Goal: Task Accomplishment & Management: Manage account settings

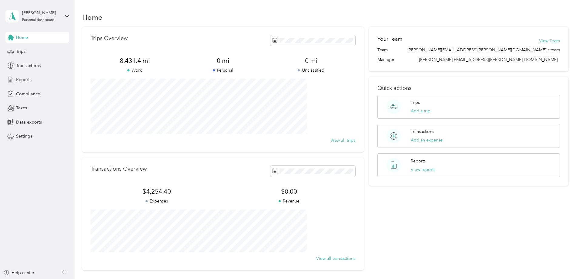
click at [30, 81] on span "Reports" at bounding box center [23, 79] width 15 height 6
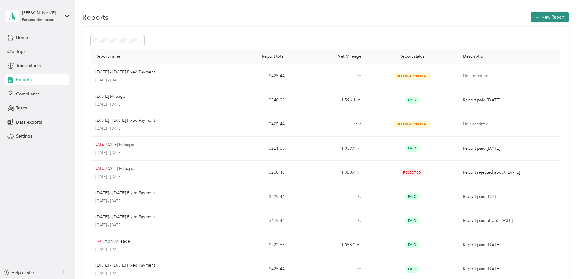
click at [531, 18] on button "New Report" at bounding box center [550, 17] width 38 height 11
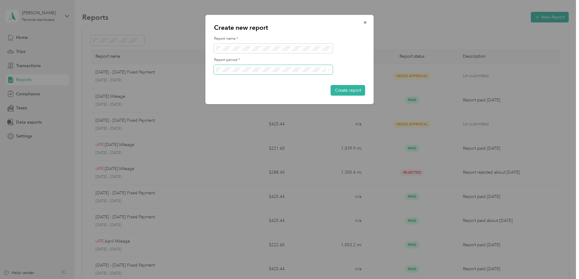
click at [286, 72] on span at bounding box center [273, 70] width 119 height 10
click at [276, 89] on div "[DATE] - [DATE]" at bounding box center [273, 87] width 110 height 6
click at [340, 89] on button "Create report" at bounding box center [348, 90] width 35 height 11
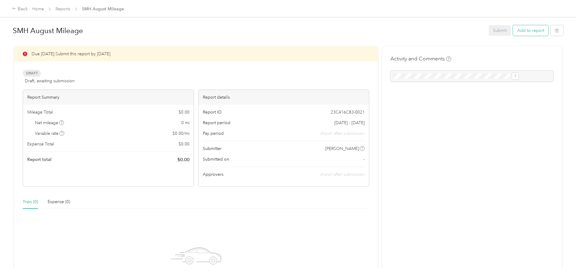
click at [513, 35] on button "Add to report" at bounding box center [530, 30] width 35 height 11
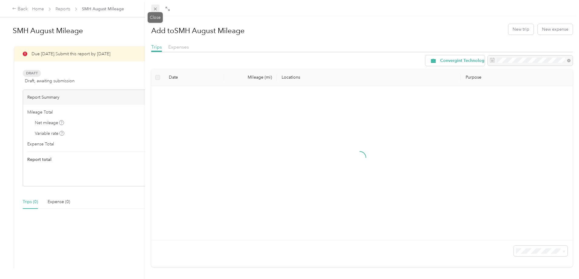
click at [156, 10] on icon at bounding box center [155, 9] width 3 height 3
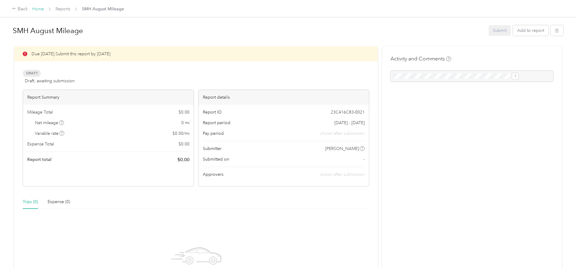
click at [44, 8] on link "Home" at bounding box center [38, 8] width 12 height 5
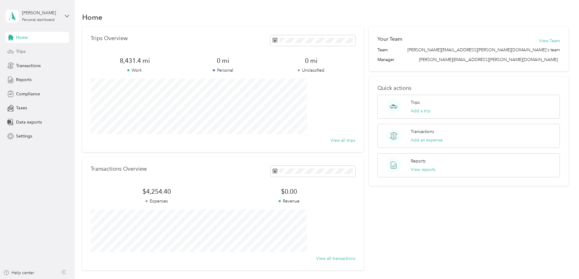
click at [31, 49] on div "Trips" at bounding box center [37, 51] width 64 height 11
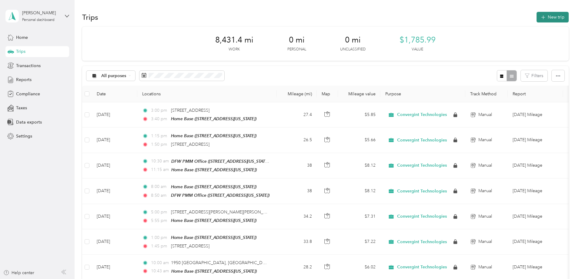
click at [540, 19] on icon "button" at bounding box center [543, 17] width 7 height 7
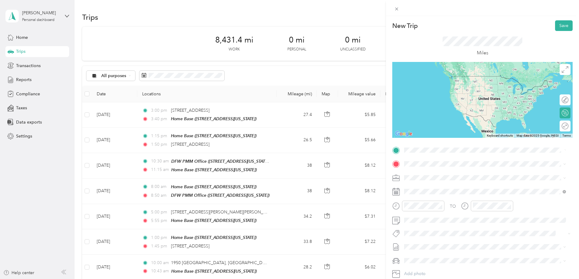
click at [448, 193] on div "Home Base [STREET_ADDRESS][US_STATE]" at bounding box center [446, 196] width 61 height 13
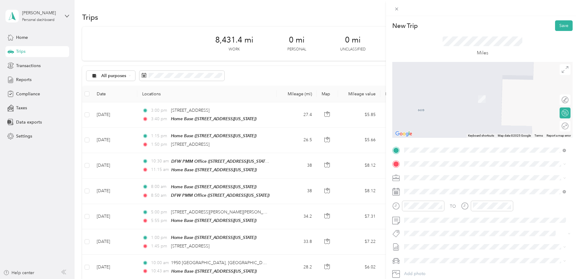
click at [445, 184] on span "[GEOGRAPHIC_DATA][US_STATE], [GEOGRAPHIC_DATA]" at bounding box center [472, 182] width 112 height 5
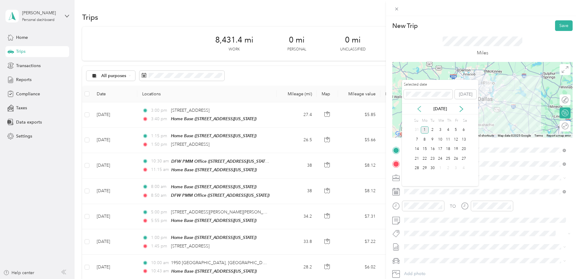
click at [418, 108] on icon at bounding box center [419, 108] width 3 height 5
click at [456, 127] on div "1" at bounding box center [456, 130] width 8 height 8
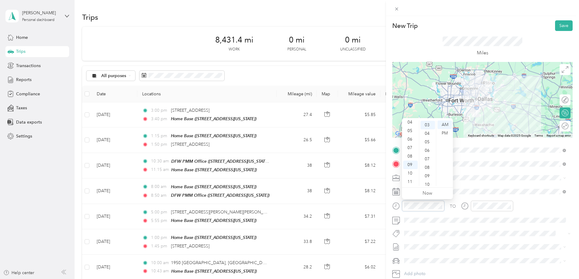
scroll to position [25, 0]
click at [411, 156] on div "08" at bounding box center [410, 156] width 15 height 8
click at [428, 125] on div "00" at bounding box center [428, 124] width 15 height 8
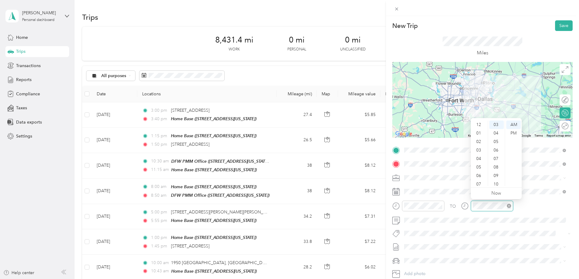
scroll to position [36, 0]
click at [478, 156] on div "08" at bounding box center [479, 156] width 15 height 8
click at [494, 177] on div "55" at bounding box center [496, 175] width 15 height 8
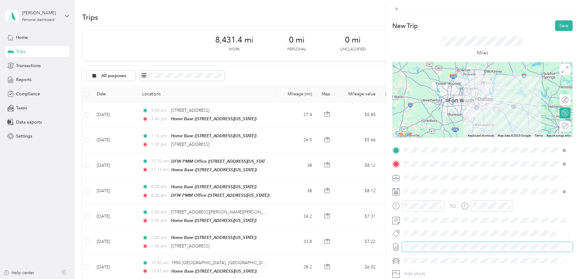
click at [456, 243] on span at bounding box center [487, 247] width 171 height 10
click at [448, 265] on span "SMH August Mileage Draft" at bounding box center [485, 266] width 158 height 5
click at [438, 239] on div "Lexus" at bounding box center [485, 239] width 158 height 6
click at [556, 25] on button "Save" at bounding box center [564, 25] width 18 height 11
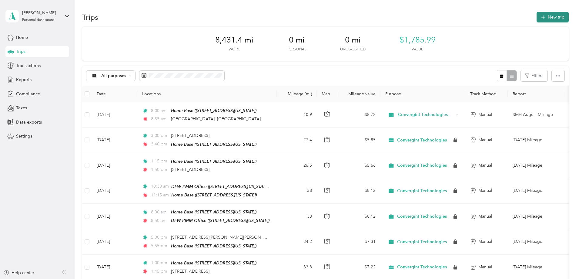
click at [537, 18] on button "New trip" at bounding box center [553, 17] width 32 height 11
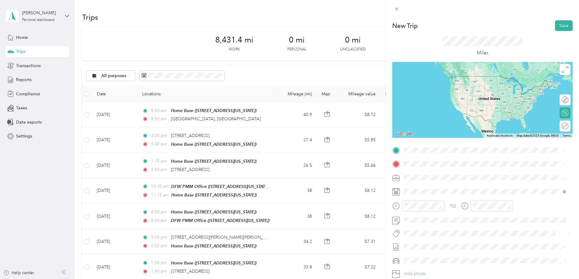
click at [457, 173] on span "[GEOGRAPHIC_DATA][US_STATE], [GEOGRAPHIC_DATA]" at bounding box center [472, 169] width 112 height 5
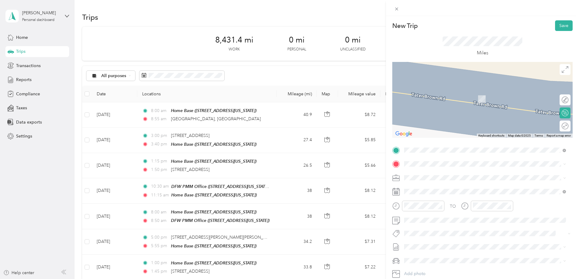
click at [441, 190] on div "Home Base [STREET_ADDRESS][US_STATE]" at bounding box center [446, 188] width 61 height 13
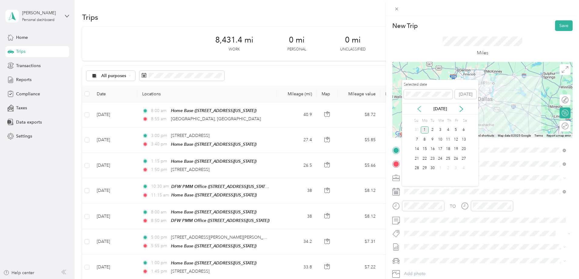
click at [421, 109] on icon at bounding box center [419, 109] width 6 height 6
click at [457, 128] on div "1" at bounding box center [456, 130] width 8 height 8
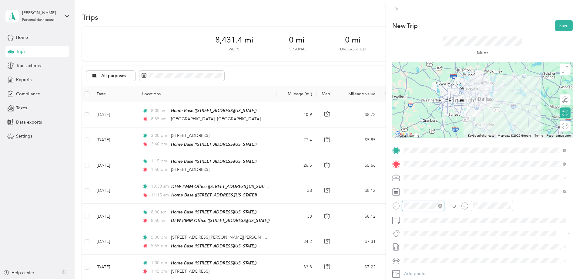
scroll to position [34, 0]
click at [411, 175] on div "10" at bounding box center [410, 173] width 15 height 8
click at [479, 175] on div "10" at bounding box center [479, 173] width 15 height 8
click at [497, 157] on div "56" at bounding box center [496, 156] width 15 height 8
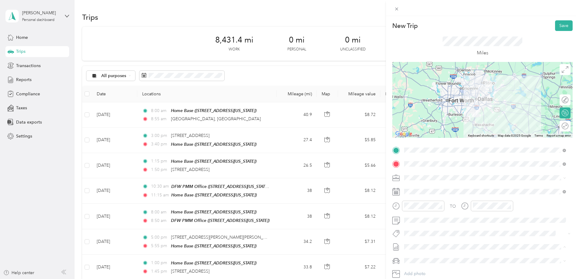
click at [447, 264] on span "SMH August Mileage Draft" at bounding box center [485, 266] width 158 height 5
click at [431, 241] on ol "Lexus Ford F250SD" at bounding box center [485, 243] width 166 height 21
click at [429, 240] on li "Lexus" at bounding box center [485, 239] width 166 height 11
click at [561, 28] on button "Save" at bounding box center [564, 25] width 18 height 11
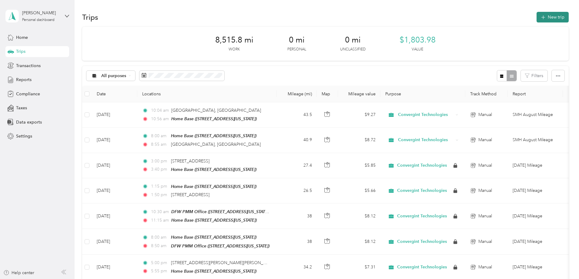
click at [540, 18] on icon "button" at bounding box center [543, 17] width 7 height 7
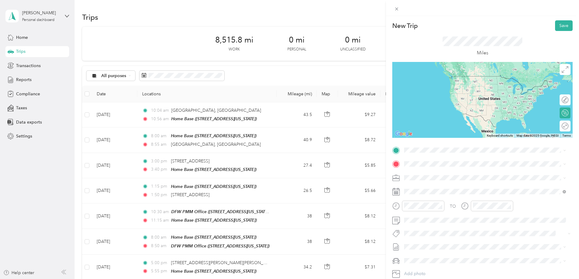
click at [441, 178] on span "[STREET_ADDRESS][US_STATE]" at bounding box center [446, 177] width 61 height 5
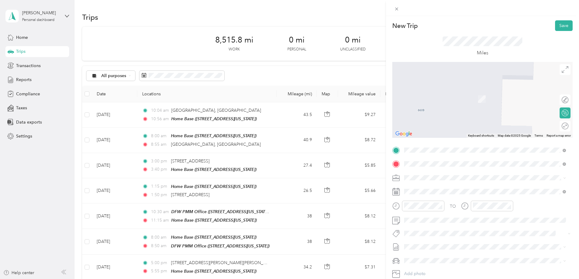
click at [433, 190] on div "KPMG Dallas [STREET_ADDRESS][PERSON_NAME][US_STATE]" at bounding box center [463, 191] width 94 height 13
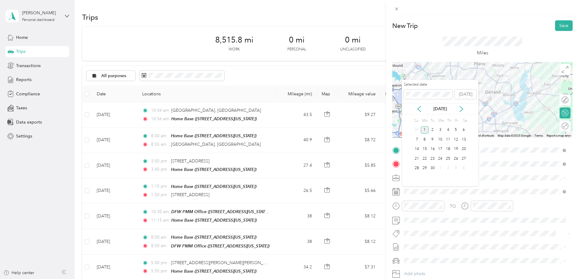
click at [423, 109] on div "[DATE]" at bounding box center [440, 109] width 76 height 6
click at [420, 108] on icon at bounding box center [419, 109] width 6 height 6
click at [424, 139] on div "4" at bounding box center [425, 140] width 8 height 8
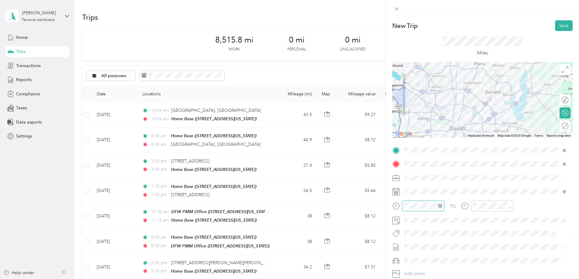
scroll to position [51, 0]
click at [411, 172] on div "10" at bounding box center [410, 173] width 15 height 8
click at [429, 125] on div "00" at bounding box center [428, 124] width 15 height 8
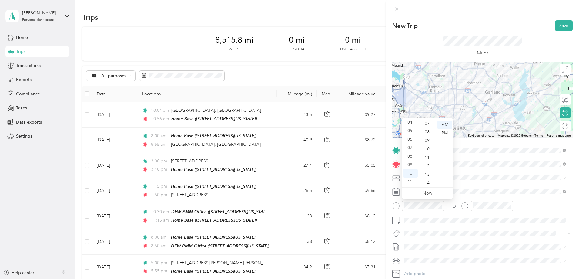
scroll to position [73, 0]
click at [430, 180] on div "15" at bounding box center [428, 179] width 15 height 8
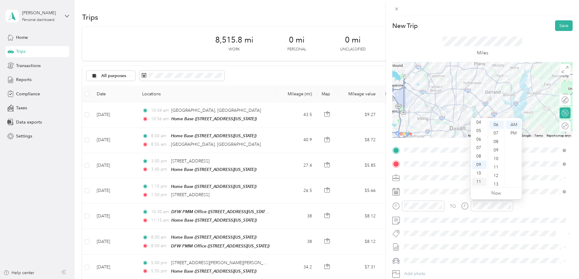
click at [478, 181] on div "11" at bounding box center [479, 181] width 15 height 8
click at [495, 124] on div "00" at bounding box center [496, 124] width 15 height 8
click at [435, 265] on span "SMH August Mileage" at bounding box center [424, 266] width 40 height 6
click at [420, 240] on li "Lexus" at bounding box center [485, 238] width 166 height 11
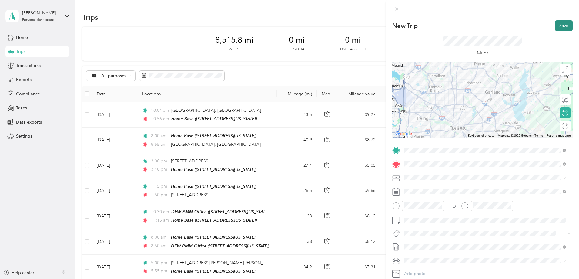
click at [560, 28] on button "Save" at bounding box center [564, 25] width 18 height 11
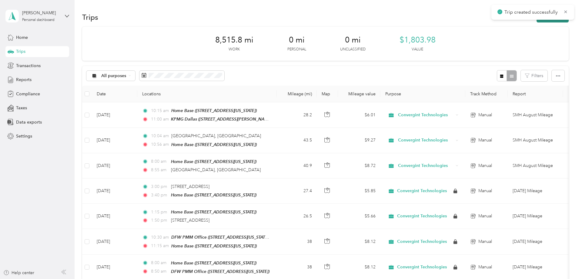
click at [537, 22] on button "New trip" at bounding box center [553, 17] width 32 height 11
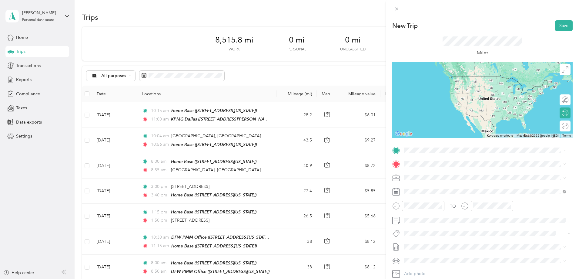
click at [462, 176] on div "KPMG Dallas [STREET_ADDRESS][PERSON_NAME][US_STATE]" at bounding box center [463, 175] width 94 height 13
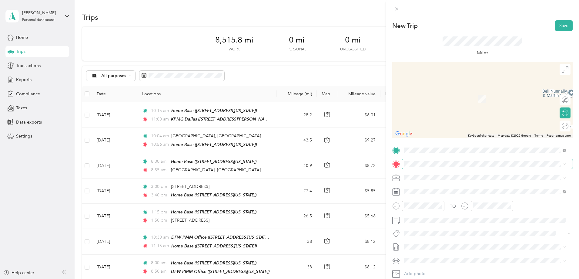
click at [453, 167] on span at bounding box center [487, 164] width 171 height 10
click at [446, 191] on div "Home Base [STREET_ADDRESS][US_STATE]" at bounding box center [446, 189] width 61 height 13
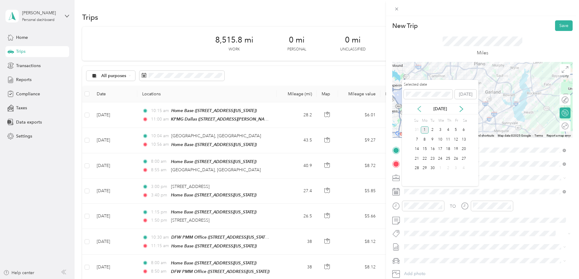
click at [420, 107] on icon at bounding box center [419, 109] width 6 height 6
click at [426, 139] on div "4" at bounding box center [425, 140] width 8 height 8
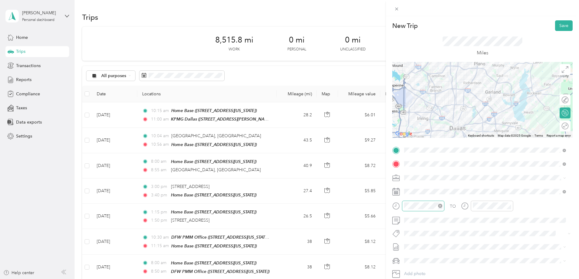
click at [423, 206] on div "TO Add photo" at bounding box center [482, 218] width 180 height 146
click at [415, 180] on div "11" at bounding box center [410, 181] width 15 height 8
click at [428, 151] on div "37" at bounding box center [428, 150] width 15 height 8
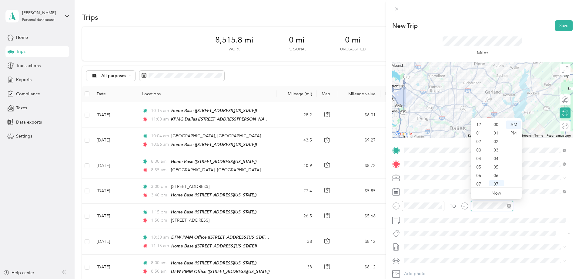
scroll to position [36, 0]
click at [513, 134] on div "PM" at bounding box center [513, 133] width 15 height 8
drag, startPoint x: 486, startPoint y: 177, endPoint x: 538, endPoint y: 182, distance: 52.4
click at [538, 182] on span at bounding box center [487, 178] width 171 height 10
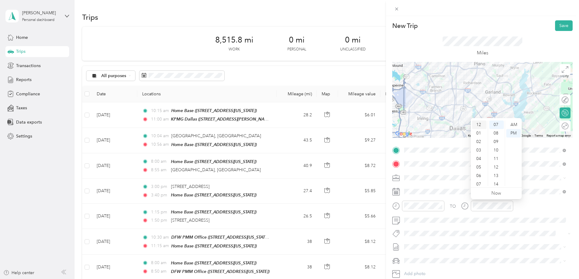
click at [480, 122] on div "12" at bounding box center [479, 124] width 15 height 8
click at [497, 167] on div "12" at bounding box center [496, 167] width 15 height 8
click at [453, 264] on span "SMH August Mileage Draft" at bounding box center [485, 262] width 158 height 5
click at [438, 239] on div "Lexus" at bounding box center [485, 236] width 158 height 6
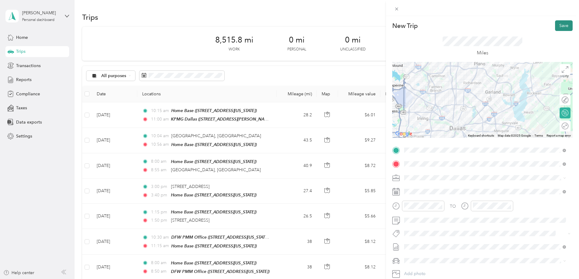
click at [560, 26] on button "Save" at bounding box center [564, 25] width 18 height 11
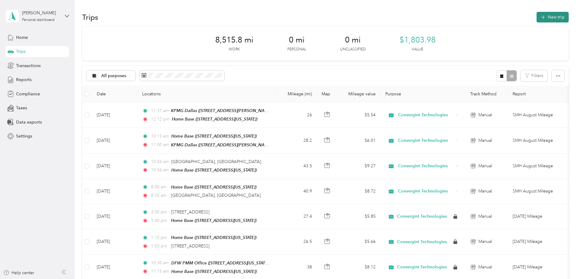
click at [537, 22] on button "New trip" at bounding box center [553, 17] width 32 height 11
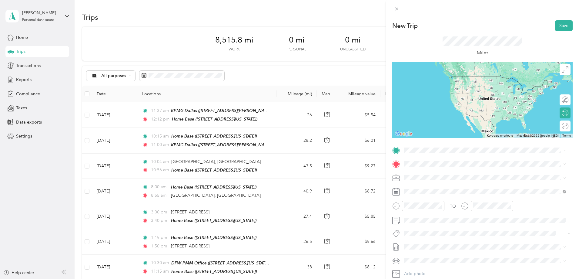
click at [476, 179] on span "[STREET_ADDRESS][US_STATE]" at bounding box center [446, 178] width 61 height 5
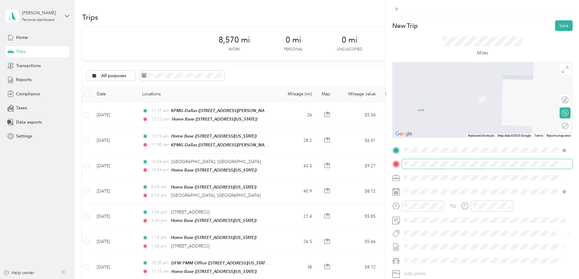
click at [427, 160] on span at bounding box center [487, 164] width 171 height 10
click at [425, 185] on span "[STREET_ADDRESS][PERSON_NAME][US_STATE]" at bounding box center [463, 185] width 94 height 5
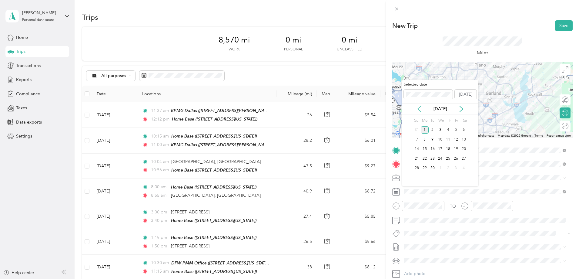
click at [419, 107] on icon at bounding box center [419, 109] width 6 height 6
click at [434, 139] on div "5" at bounding box center [433, 140] width 8 height 8
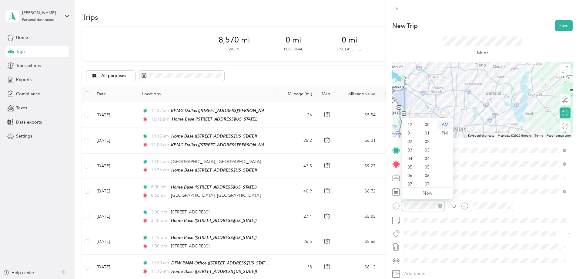
scroll to position [36, 0]
click at [409, 174] on div "10" at bounding box center [410, 173] width 15 height 8
click at [426, 144] on div "45" at bounding box center [428, 143] width 15 height 8
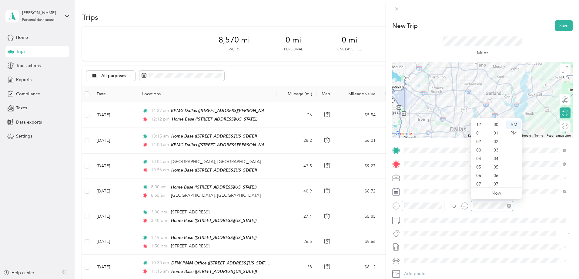
scroll to position [36, 0]
click at [478, 184] on div "11" at bounding box center [479, 181] width 15 height 8
click at [495, 129] on div "30" at bounding box center [496, 131] width 15 height 8
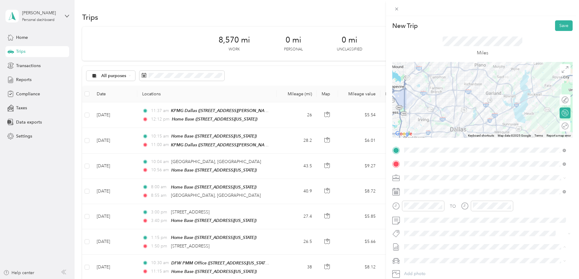
click at [436, 266] on span "SMH August Mileage" at bounding box center [424, 266] width 40 height 6
click at [431, 237] on div "Lexus" at bounding box center [485, 236] width 158 height 6
click at [562, 28] on button "Save" at bounding box center [564, 25] width 18 height 11
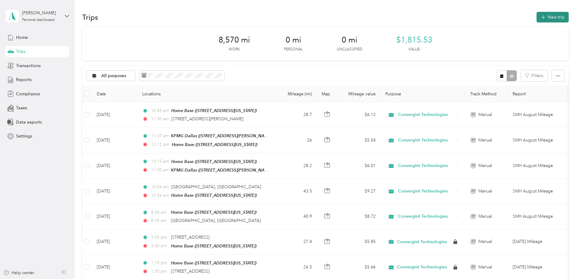
click at [537, 16] on button "New trip" at bounding box center [553, 17] width 32 height 11
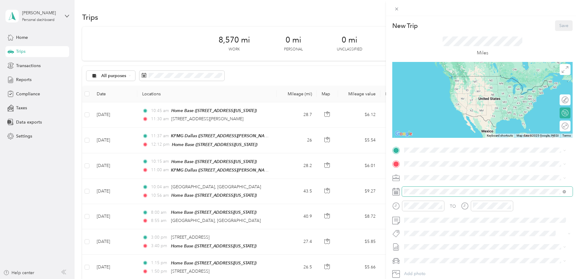
click at [458, 195] on span at bounding box center [487, 191] width 171 height 10
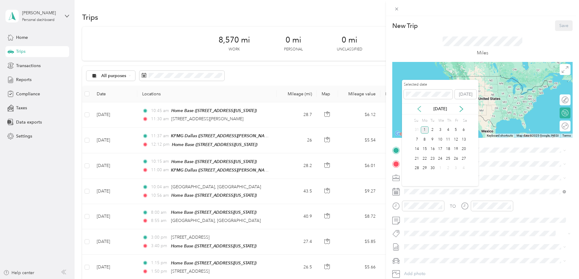
click at [420, 110] on icon at bounding box center [419, 109] width 6 height 6
click at [431, 139] on div "5" at bounding box center [433, 140] width 8 height 8
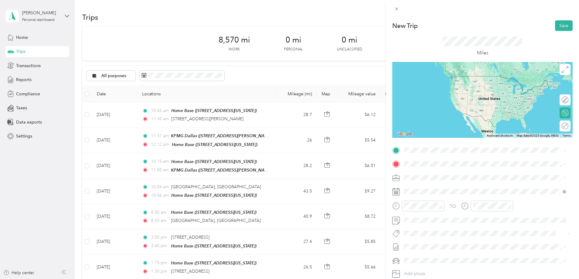
click at [432, 171] on span "[STREET_ADDRESS][PERSON_NAME][US_STATE]" at bounding box center [463, 171] width 94 height 5
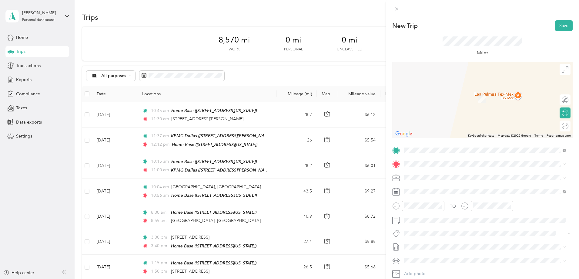
click at [430, 206] on strong "Home Base" at bounding box center [427, 203] width 22 height 5
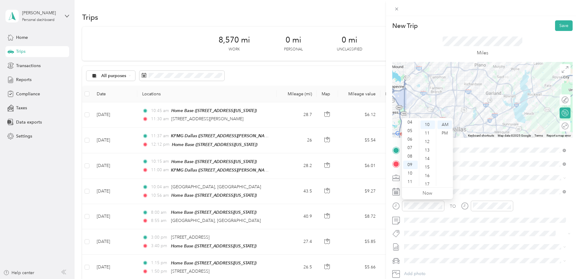
scroll to position [0, 0]
click at [410, 122] on div "12" at bounding box center [410, 124] width 15 height 8
click at [426, 153] on div "45" at bounding box center [428, 153] width 15 height 8
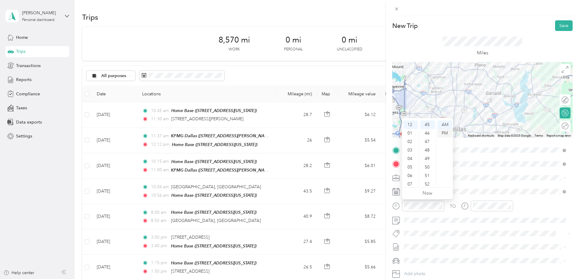
click at [446, 134] on div "PM" at bounding box center [445, 133] width 15 height 8
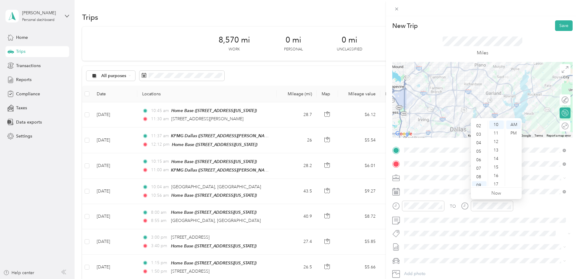
scroll to position [0, 0]
click at [479, 133] on div "01" at bounding box center [479, 133] width 15 height 8
click at [514, 133] on div "PM" at bounding box center [513, 133] width 15 height 8
click at [440, 268] on li "SMH August Mileage Draft" at bounding box center [485, 266] width 166 height 10
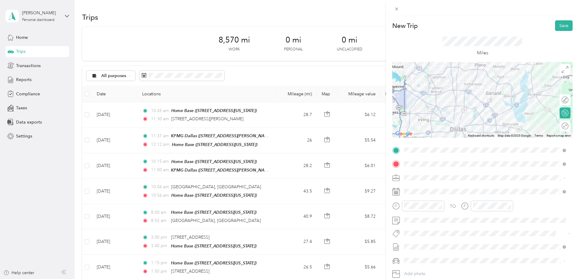
click at [427, 240] on li "Lexus" at bounding box center [485, 239] width 166 height 11
click at [557, 25] on button "Save" at bounding box center [564, 25] width 18 height 11
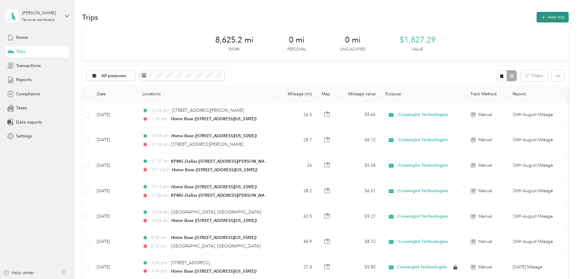
click at [537, 16] on button "New trip" at bounding box center [553, 17] width 32 height 11
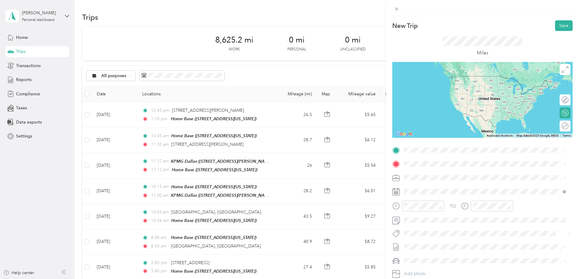
click at [476, 178] on span "[STREET_ADDRESS][US_STATE]" at bounding box center [446, 179] width 61 height 5
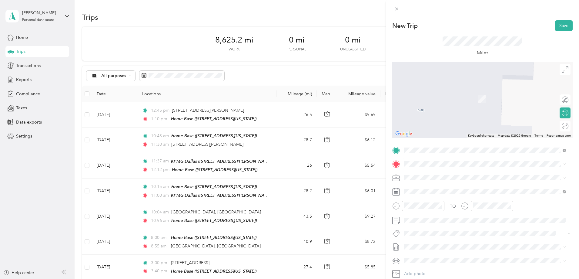
click at [456, 187] on span "[STREET_ADDRESS][PERSON_NAME][US_STATE]" at bounding box center [463, 184] width 94 height 5
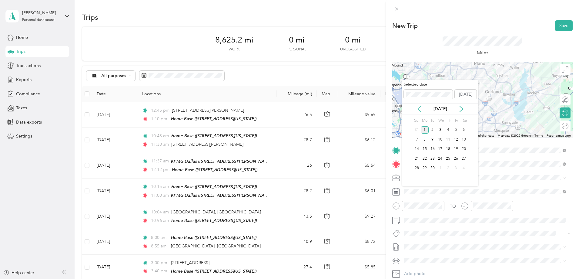
click at [420, 107] on icon at bounding box center [419, 109] width 6 height 6
click at [441, 139] on div "6" at bounding box center [440, 140] width 8 height 8
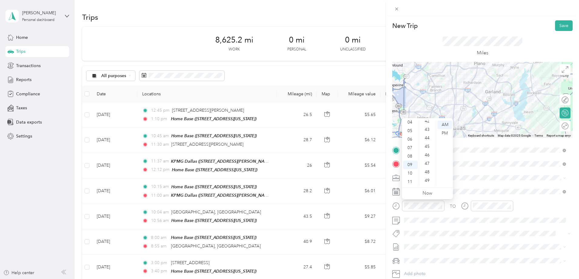
scroll to position [374, 0]
click at [428, 174] on div "50" at bounding box center [428, 175] width 15 height 8
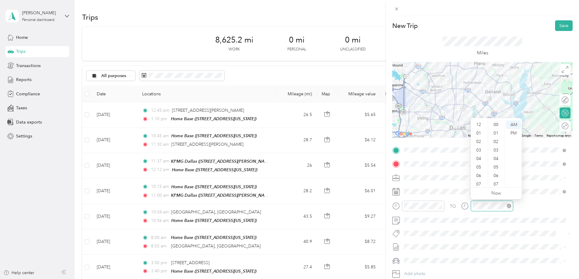
scroll to position [36, 0]
click at [479, 172] on div "10" at bounding box center [479, 173] width 15 height 8
click at [496, 171] on div "30" at bounding box center [496, 170] width 15 height 8
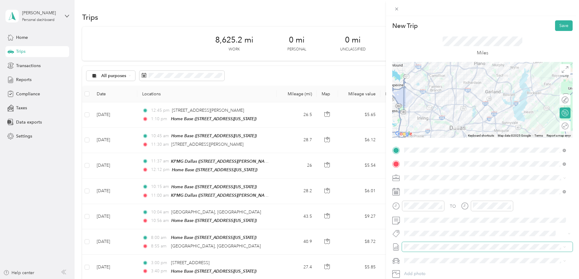
click at [449, 243] on span at bounding box center [487, 247] width 171 height 10
click at [442, 267] on li "SMH August Mileage Draft" at bounding box center [485, 263] width 166 height 10
click at [434, 250] on div "Ford F250SD" at bounding box center [485, 250] width 158 height 6
click at [555, 29] on button "Save" at bounding box center [564, 25] width 18 height 11
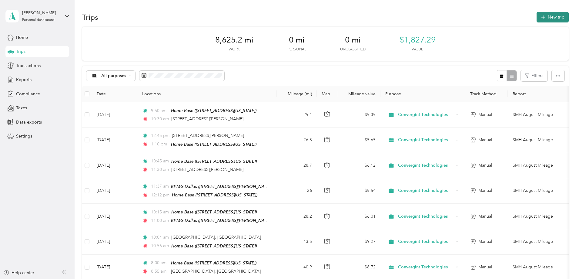
click at [537, 18] on button "New trip" at bounding box center [553, 17] width 32 height 11
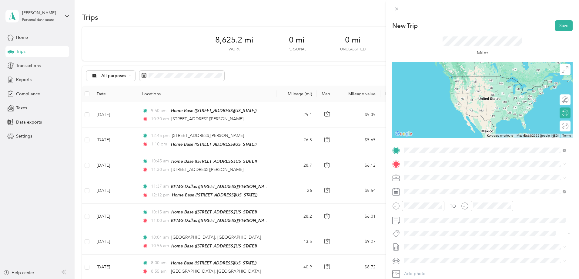
click at [473, 175] on span "[STREET_ADDRESS][PERSON_NAME][US_STATE]" at bounding box center [463, 171] width 94 height 5
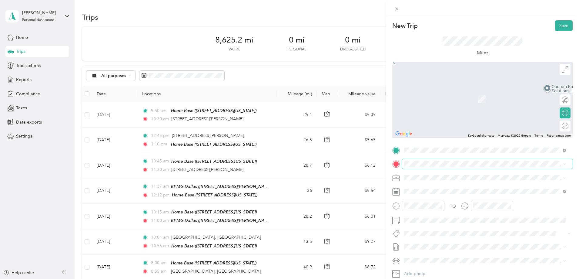
click at [466, 167] on span at bounding box center [487, 164] width 171 height 10
click at [461, 188] on div "DFW PMM Office [STREET_ADDRESS][US_STATE]" at bounding box center [446, 191] width 61 height 13
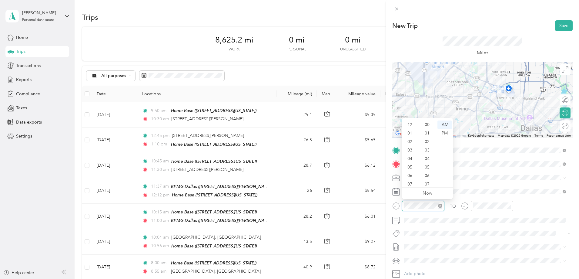
scroll to position [36, 0]
click at [409, 183] on div "11" at bounding box center [410, 181] width 15 height 8
click at [424, 173] on div "45" at bounding box center [428, 171] width 15 height 8
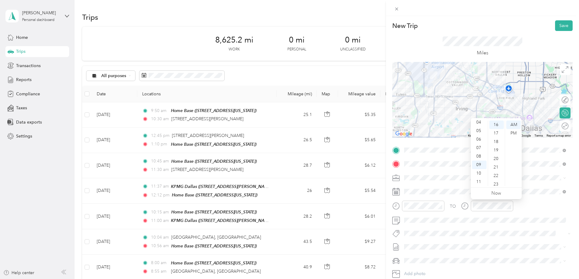
scroll to position [0, 0]
click at [479, 125] on div "12" at bounding box center [479, 124] width 15 height 8
click at [496, 133] on div "10" at bounding box center [496, 131] width 15 height 8
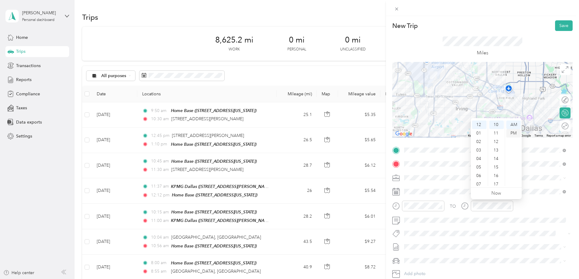
click at [514, 134] on div "PM" at bounding box center [513, 133] width 15 height 8
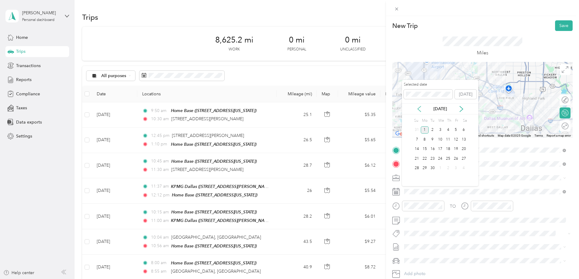
click at [418, 110] on icon at bounding box center [419, 109] width 6 height 6
click at [440, 139] on div "6" at bounding box center [440, 140] width 8 height 8
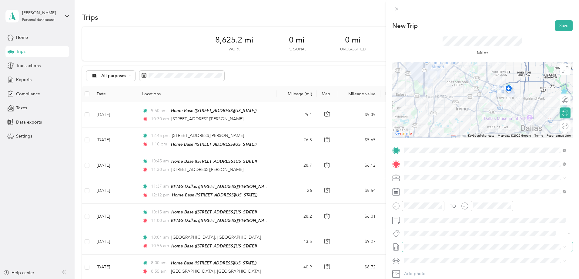
click at [441, 242] on span at bounding box center [487, 247] width 171 height 10
click at [439, 263] on span "SMH August Mileage" at bounding box center [424, 263] width 40 height 6
click at [432, 249] on div "Ford F250SD" at bounding box center [485, 250] width 158 height 6
click at [557, 29] on button "Save" at bounding box center [564, 25] width 18 height 11
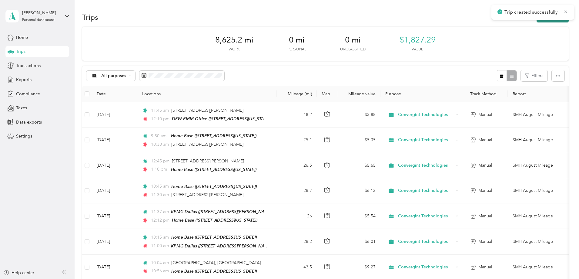
click at [537, 22] on button "New trip" at bounding box center [553, 17] width 32 height 11
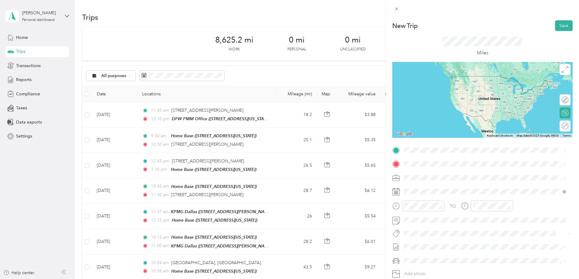
click at [470, 177] on div "DFW PMM Office [STREET_ADDRESS][US_STATE]" at bounding box center [446, 175] width 61 height 13
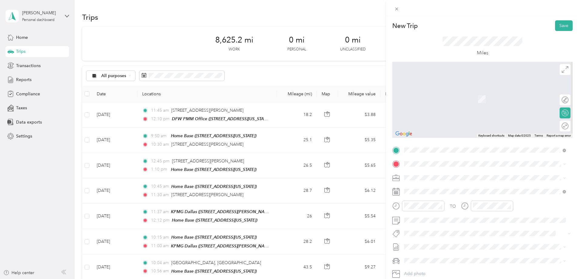
click at [451, 186] on div "Home Base" at bounding box center [446, 186] width 61 height 5
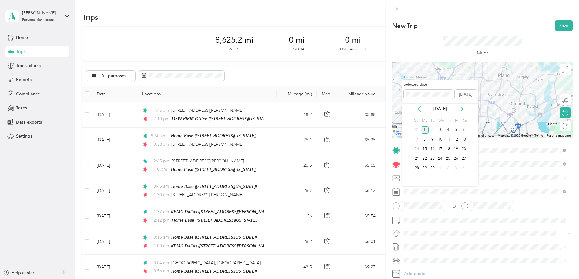
click at [419, 110] on icon at bounding box center [419, 108] width 3 height 5
click at [440, 139] on div "6" at bounding box center [440, 140] width 8 height 8
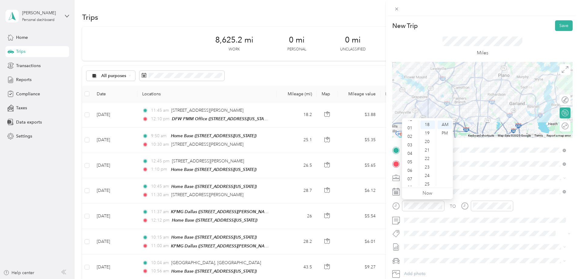
scroll to position [0, 0]
click at [412, 149] on div "03" at bounding box center [410, 150] width 15 height 8
click at [444, 134] on div "PM" at bounding box center [445, 133] width 15 height 8
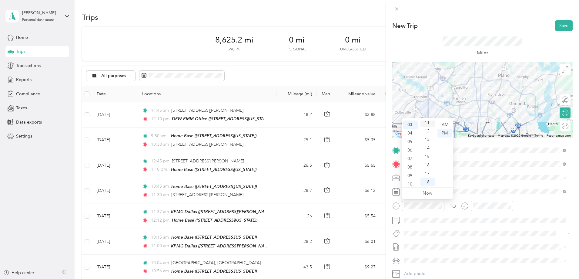
click at [428, 122] on div "11" at bounding box center [428, 122] width 15 height 8
click at [479, 209] on div at bounding box center [492, 205] width 42 height 11
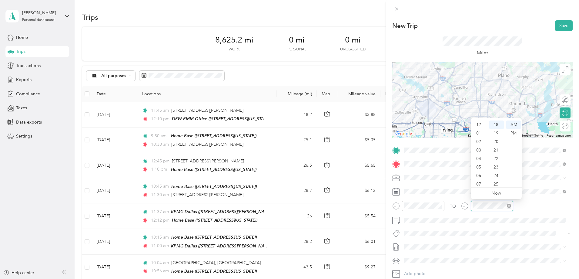
scroll to position [36, 0]
click at [479, 121] on div "04" at bounding box center [479, 122] width 15 height 8
click at [512, 133] on div "PM" at bounding box center [513, 133] width 15 height 8
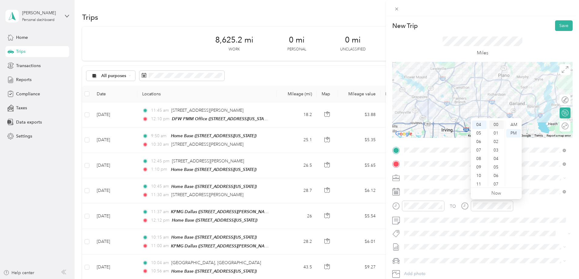
click at [499, 124] on div "00" at bounding box center [496, 124] width 15 height 8
click at [450, 278] on div "New Trip Save This trip cannot be edited because it is either under review, app…" at bounding box center [288, 279] width 576 height 0
click at [436, 267] on li "SMH August Mileage Draft" at bounding box center [485, 266] width 166 height 10
click at [428, 257] on span at bounding box center [487, 261] width 171 height 10
click at [421, 250] on li "Ford F250SD" at bounding box center [485, 248] width 166 height 11
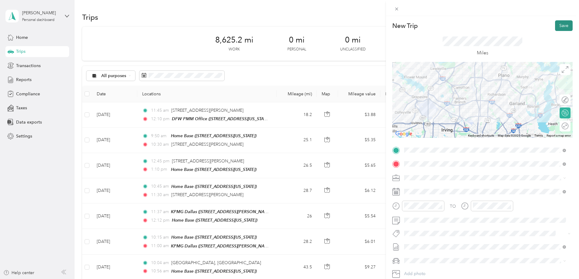
click at [561, 25] on button "Save" at bounding box center [564, 25] width 18 height 11
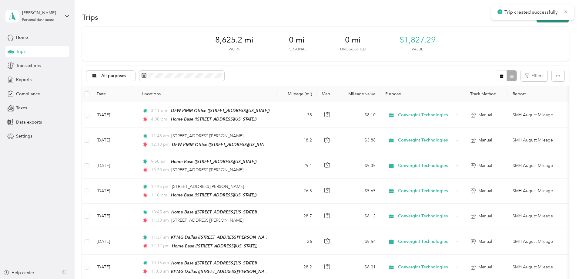
click at [537, 21] on button "New trip" at bounding box center [553, 17] width 32 height 11
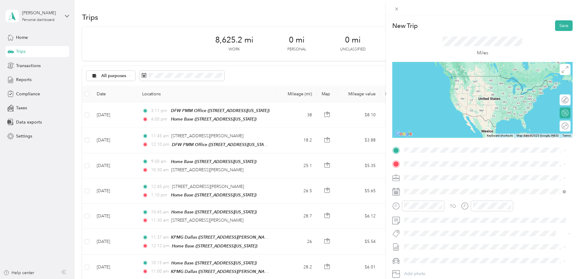
click at [458, 171] on div "Home Base" at bounding box center [446, 170] width 61 height 5
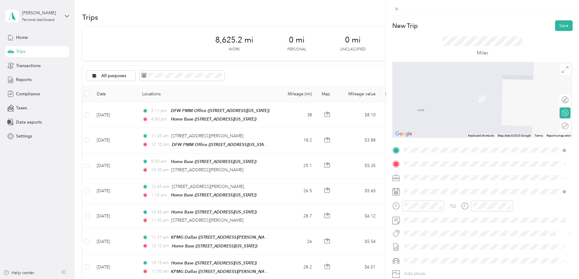
click at [442, 186] on strong "DFW PMM Office" at bounding box center [433, 184] width 35 height 5
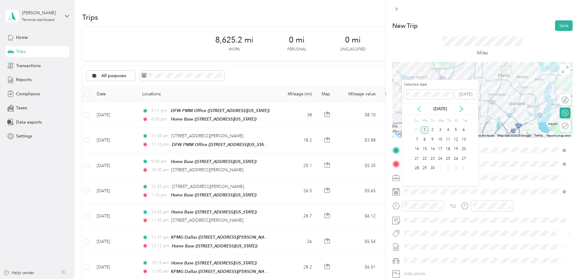
click at [419, 108] on icon at bounding box center [419, 109] width 6 height 6
click at [448, 139] on div "7" at bounding box center [448, 140] width 8 height 8
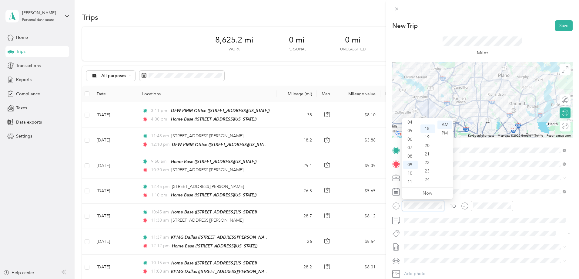
scroll to position [153, 0]
click at [411, 155] on div "08" at bounding box center [410, 156] width 15 height 8
click at [426, 122] on div "00" at bounding box center [428, 123] width 15 height 8
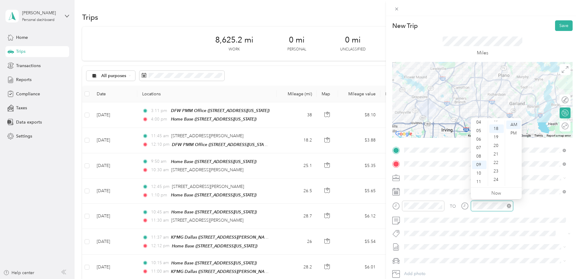
scroll to position [153, 0]
click at [478, 157] on div "08" at bounding box center [479, 156] width 15 height 8
click at [498, 163] on div "50" at bounding box center [496, 167] width 15 height 8
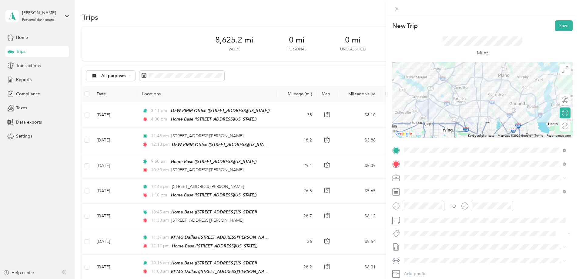
click at [451, 266] on li "SMH August Mileage Draft" at bounding box center [485, 263] width 166 height 10
click at [432, 247] on div "Ford F250SD" at bounding box center [485, 249] width 158 height 6
click at [560, 23] on button "Save" at bounding box center [564, 25] width 18 height 11
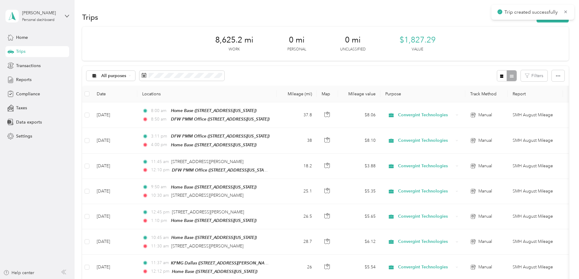
click at [520, 23] on div "Trips New trip" at bounding box center [325, 17] width 487 height 13
click at [537, 20] on button "New trip" at bounding box center [553, 17] width 32 height 11
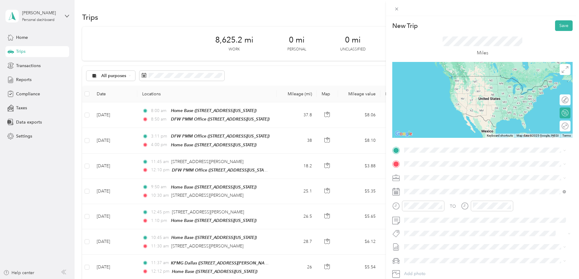
click at [468, 176] on div "DFW PMM Office [STREET_ADDRESS][US_STATE]" at bounding box center [446, 175] width 61 height 13
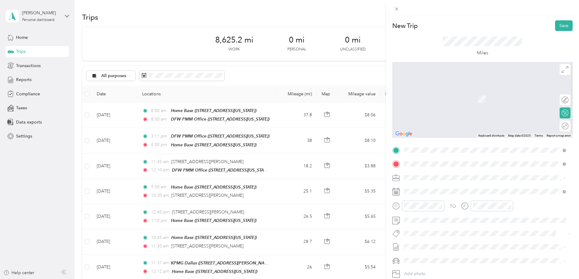
click at [450, 190] on div "Home Base [STREET_ADDRESS][US_STATE]" at bounding box center [446, 191] width 61 height 13
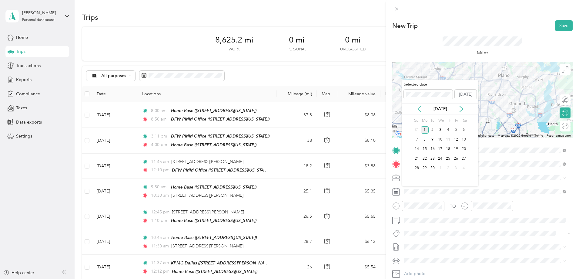
click at [421, 109] on icon at bounding box center [419, 109] width 6 height 6
click at [448, 140] on div "7" at bounding box center [448, 140] width 8 height 8
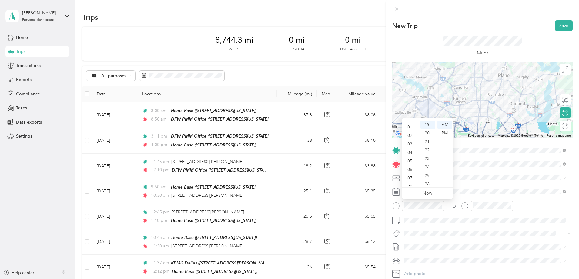
scroll to position [0, 0]
click at [408, 130] on div "01" at bounding box center [410, 133] width 15 height 8
click at [429, 127] on div "10" at bounding box center [428, 130] width 15 height 8
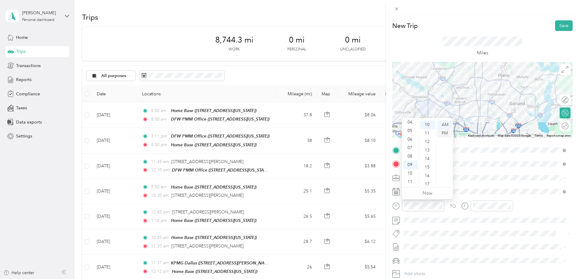
click at [443, 134] on div "PM" at bounding box center [445, 133] width 15 height 8
click at [411, 133] on div "01" at bounding box center [410, 133] width 15 height 8
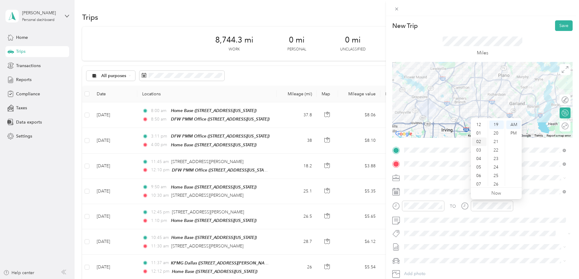
click at [481, 139] on div "02" at bounding box center [479, 141] width 15 height 8
click at [497, 122] on div "00" at bounding box center [496, 123] width 15 height 8
click at [515, 132] on div "PM" at bounding box center [513, 133] width 15 height 8
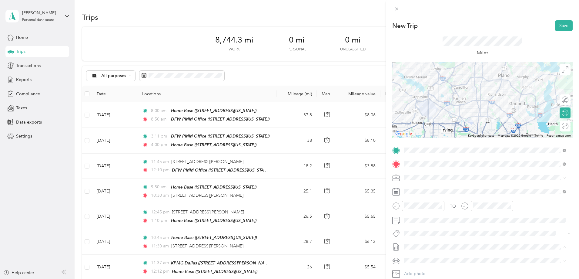
click at [468, 266] on span "SMH August Mileage Draft" at bounding box center [485, 266] width 158 height 5
click at [457, 250] on li "Ford F250SD" at bounding box center [485, 249] width 166 height 11
click at [557, 26] on button "Save" at bounding box center [564, 25] width 18 height 11
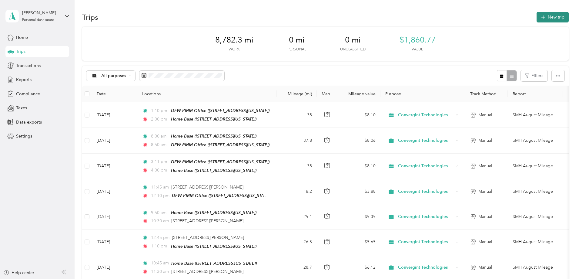
click at [537, 17] on button "New trip" at bounding box center [553, 17] width 32 height 11
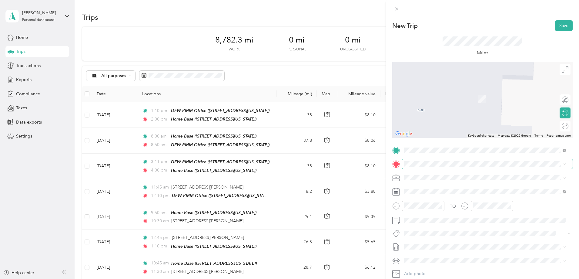
click at [462, 160] on span at bounding box center [487, 164] width 171 height 10
click at [412, 156] on div "08" at bounding box center [410, 156] width 15 height 8
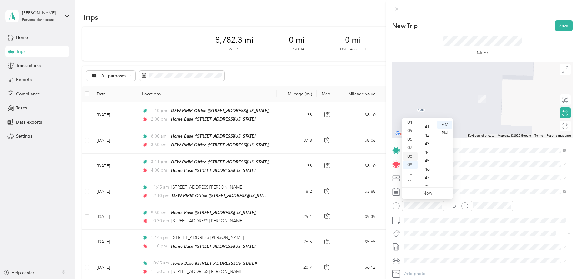
click at [410, 157] on div "08" at bounding box center [410, 156] width 15 height 8
click at [426, 160] on div "45" at bounding box center [428, 160] width 15 height 8
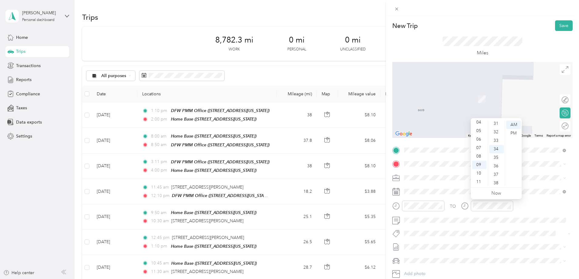
scroll to position [252, 0]
click at [499, 127] on div "30" at bounding box center [496, 127] width 15 height 8
click at [438, 188] on span "[STREET_ADDRESS][US_STATE]" at bounding box center [446, 185] width 61 height 5
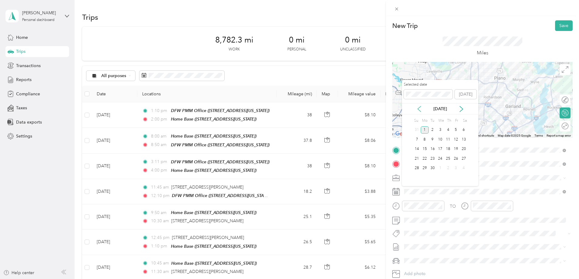
click at [421, 110] on icon at bounding box center [419, 109] width 6 height 6
click at [457, 140] on div "8" at bounding box center [456, 140] width 8 height 8
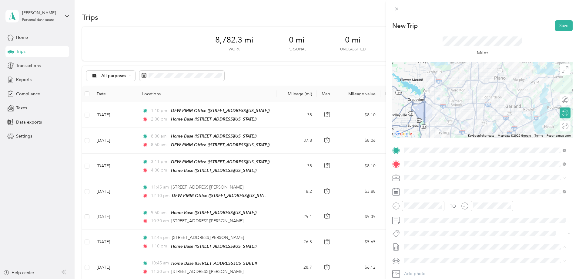
click at [448, 266] on li "SMH August Mileage Draft" at bounding box center [485, 267] width 166 height 10
click at [429, 240] on li "Lexus" at bounding box center [485, 235] width 166 height 11
click at [557, 26] on button "Save" at bounding box center [564, 25] width 18 height 11
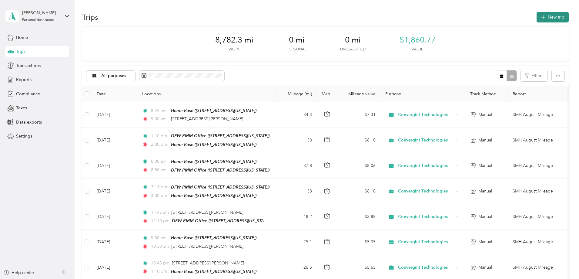
click at [537, 20] on button "New trip" at bounding box center [553, 17] width 32 height 11
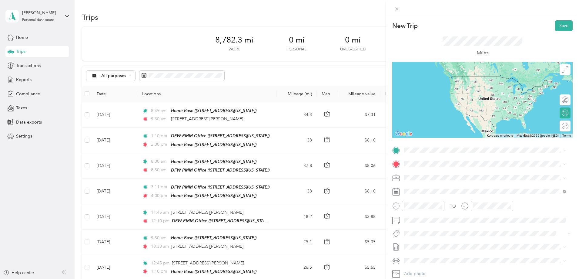
click at [448, 171] on span "[STREET_ADDRESS][US_STATE]" at bounding box center [446, 168] width 61 height 5
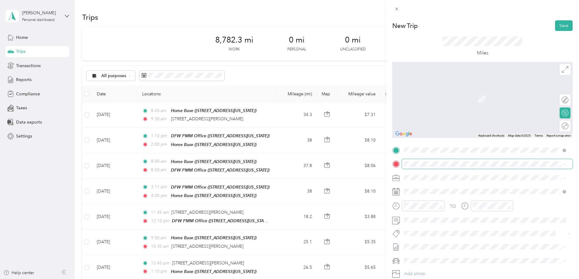
click at [445, 167] on span at bounding box center [487, 164] width 171 height 10
click at [445, 166] on span at bounding box center [487, 164] width 171 height 10
click at [438, 196] on li "Home Base [STREET_ADDRESS][US_STATE]" at bounding box center [485, 190] width 166 height 19
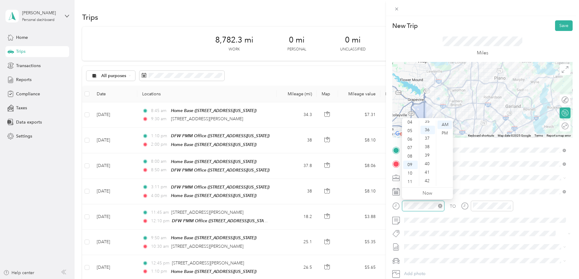
scroll to position [306, 0]
click at [408, 179] on div "11" at bounding box center [410, 181] width 15 height 8
click at [428, 124] on div "00" at bounding box center [428, 124] width 15 height 8
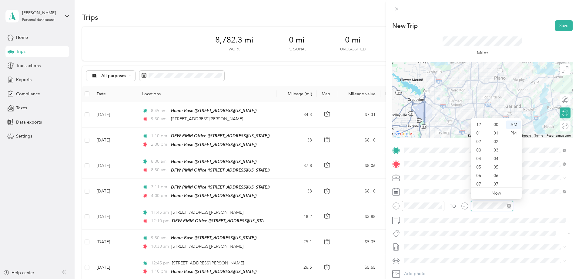
scroll to position [36, 0]
click at [477, 178] on div "11" at bounding box center [479, 181] width 15 height 8
click at [496, 159] on div "40" at bounding box center [496, 158] width 15 height 8
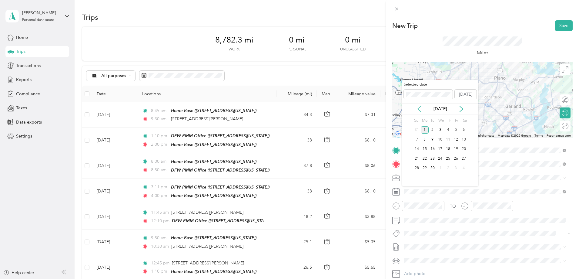
click at [419, 108] on icon at bounding box center [419, 109] width 6 height 6
click at [454, 139] on div "8" at bounding box center [456, 140] width 8 height 8
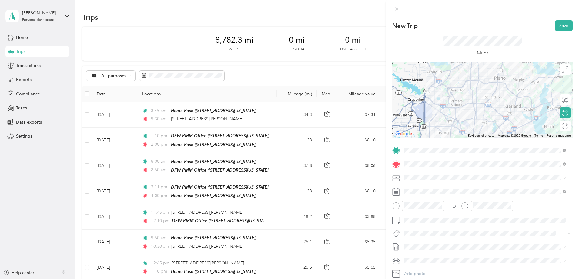
click at [429, 266] on span "SMH August Mileage" at bounding box center [424, 264] width 40 height 6
click at [418, 241] on ol "Lexus Ford F250SD" at bounding box center [485, 242] width 166 height 21
click at [426, 240] on li "Lexus" at bounding box center [485, 238] width 166 height 11
click at [560, 29] on button "Save" at bounding box center [564, 25] width 18 height 11
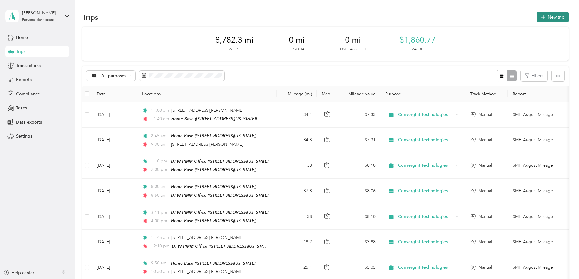
click at [537, 17] on button "New trip" at bounding box center [553, 17] width 32 height 11
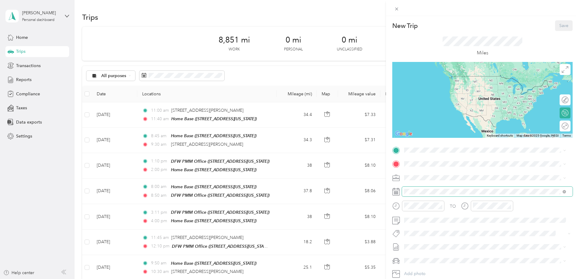
click at [440, 190] on span at bounding box center [487, 191] width 171 height 10
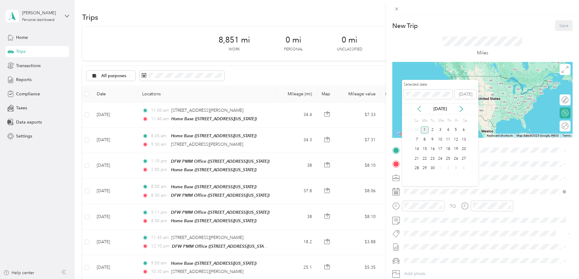
click at [420, 109] on icon at bounding box center [419, 109] width 6 height 6
click at [425, 147] on div "11" at bounding box center [425, 149] width 8 height 8
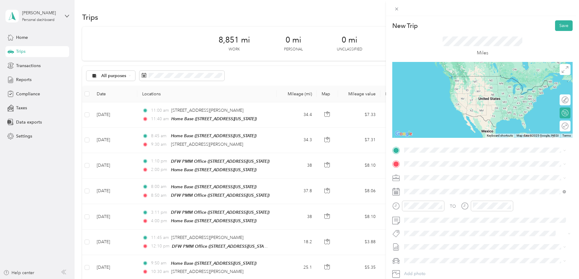
click at [427, 174] on div "Home Base [STREET_ADDRESS][US_STATE]" at bounding box center [446, 176] width 61 height 13
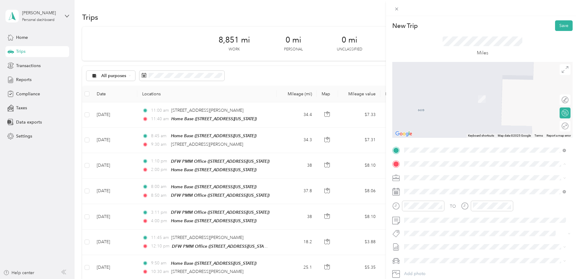
click at [433, 188] on span "[STREET_ADDRESS][US_STATE]" at bounding box center [446, 185] width 61 height 5
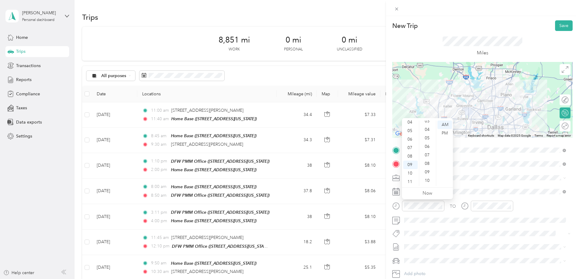
scroll to position [0, 0]
click at [427, 126] on div "00" at bounding box center [428, 124] width 15 height 8
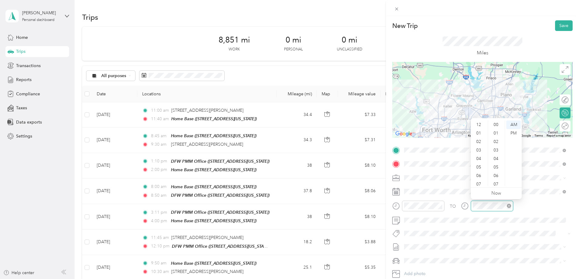
scroll to position [36, 0]
click at [477, 171] on div "10" at bounding box center [479, 173] width 15 height 8
click at [498, 122] on div "00" at bounding box center [496, 124] width 15 height 8
click at [430, 265] on span "SMH August Mileage" at bounding box center [424, 264] width 40 height 6
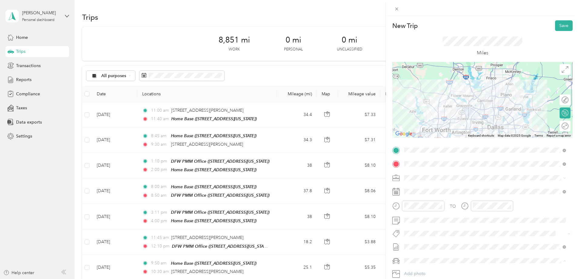
click at [415, 236] on div "Lexus" at bounding box center [485, 239] width 158 height 6
click at [558, 25] on button "Save" at bounding box center [564, 25] width 18 height 11
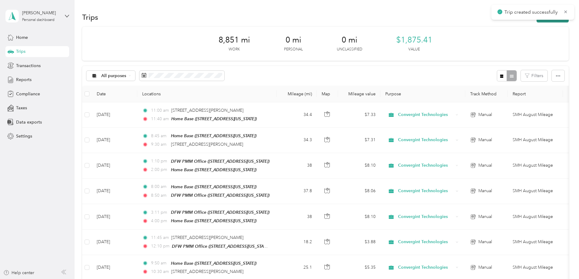
click at [537, 21] on button "New trip" at bounding box center [553, 17] width 32 height 11
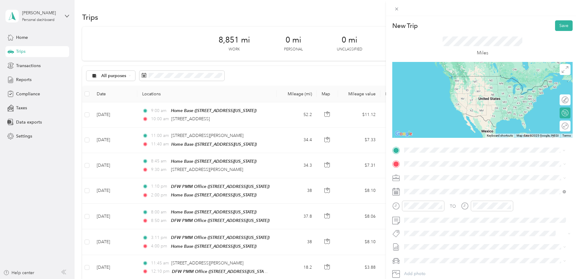
click at [449, 168] on div "[STREET_ADDRESS][US_STATE]" at bounding box center [485, 172] width 158 height 8
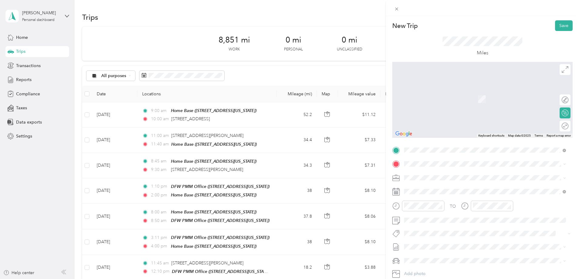
click at [439, 209] on div "Home Base [STREET_ADDRESS][US_STATE]" at bounding box center [446, 209] width 61 height 13
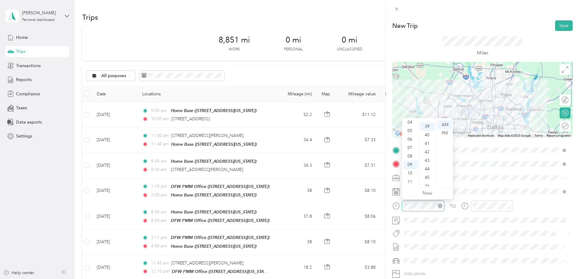
scroll to position [331, 0]
click at [411, 181] on div "11" at bounding box center [410, 181] width 15 height 8
click at [436, 129] on ul "AM PM" at bounding box center [444, 152] width 17 height 65
click at [435, 128] on div "12 01 02 03 04 05 06 07 08 09 10 11 00 01 02 03 04 05 06 07 08 09 10 11 12 13 1…" at bounding box center [427, 153] width 51 height 68
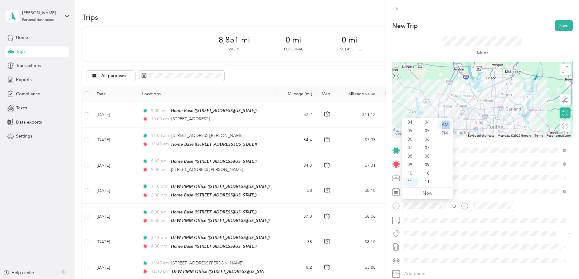
scroll to position [0, 0]
click at [430, 167] on div "05" at bounding box center [428, 167] width 15 height 8
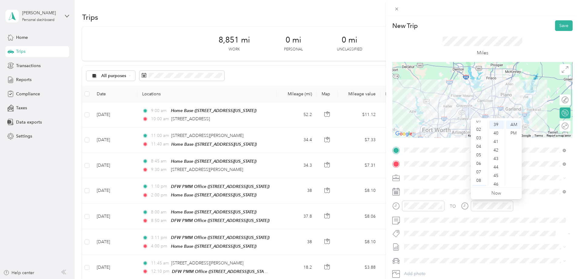
scroll to position [0, 0]
click at [482, 123] on div "12" at bounding box center [479, 124] width 15 height 8
click at [497, 122] on div "05" at bounding box center [496, 122] width 15 height 8
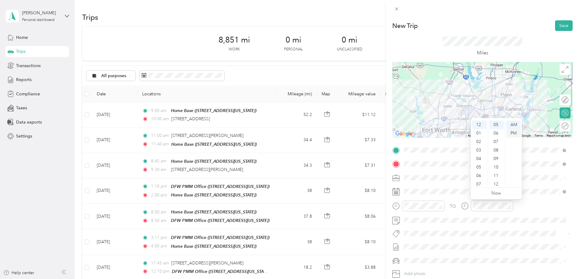
click at [510, 133] on div "PM" at bounding box center [513, 133] width 15 height 8
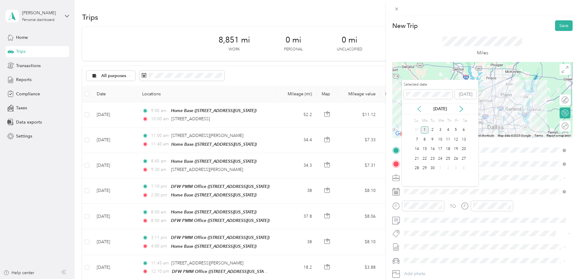
click at [419, 109] on icon at bounding box center [419, 108] width 3 height 5
click at [425, 148] on div "11" at bounding box center [425, 149] width 8 height 8
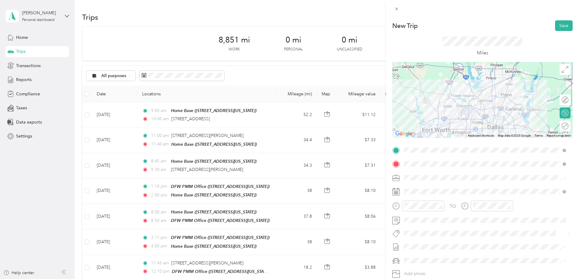
click at [425, 266] on span "SMH August Mileage" at bounding box center [424, 266] width 40 height 6
click at [418, 240] on li "Lexus" at bounding box center [485, 239] width 166 height 11
click at [555, 25] on button "Save" at bounding box center [564, 25] width 18 height 11
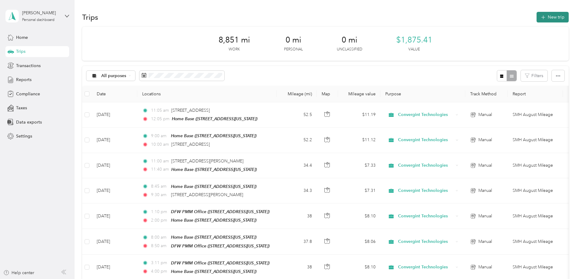
click at [540, 17] on icon "button" at bounding box center [543, 17] width 7 height 7
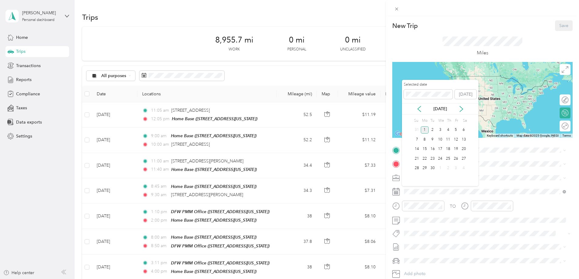
click at [419, 105] on div "[DATE]" at bounding box center [440, 108] width 76 height 11
click at [419, 107] on icon at bounding box center [419, 108] width 3 height 5
click at [439, 148] on div "13" at bounding box center [440, 149] width 8 height 8
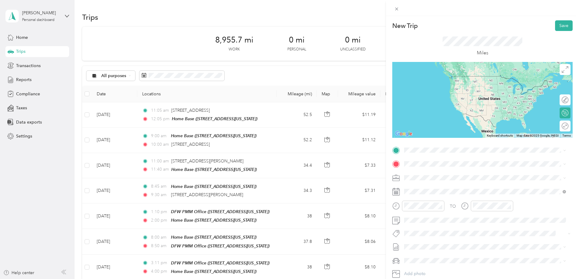
click at [436, 174] on div "Home Base [STREET_ADDRESS][US_STATE]" at bounding box center [446, 177] width 61 height 13
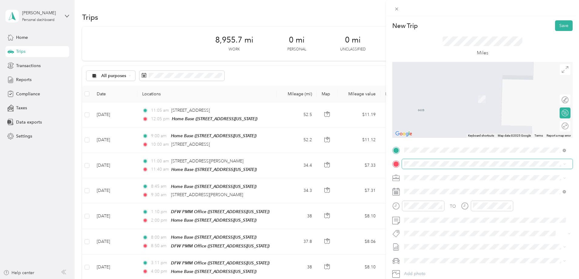
click at [431, 168] on span at bounding box center [487, 164] width 171 height 10
click at [429, 189] on div "DFW PMM Office [STREET_ADDRESS][US_STATE]" at bounding box center [446, 188] width 61 height 13
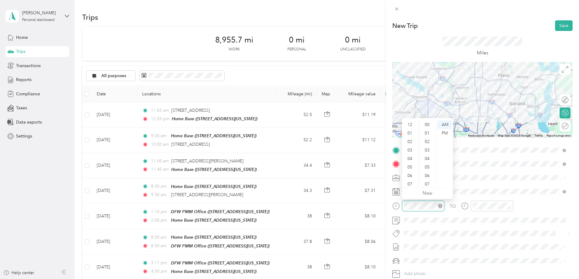
scroll to position [36, 0]
click at [410, 172] on div "10" at bounding box center [410, 173] width 15 height 8
click at [427, 167] on div "45" at bounding box center [428, 167] width 15 height 8
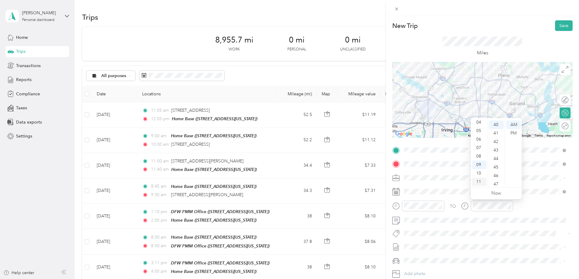
click at [479, 181] on div "11" at bounding box center [479, 181] width 15 height 8
click at [496, 133] on div "30" at bounding box center [496, 133] width 15 height 8
click at [457, 267] on li "SMH August Mileage Draft" at bounding box center [485, 265] width 166 height 10
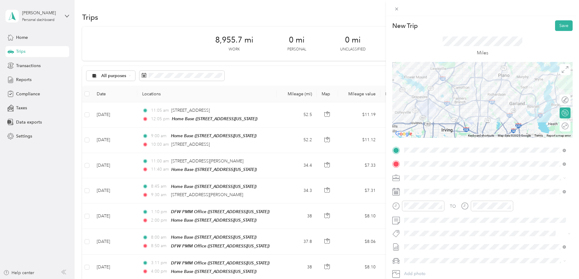
click at [438, 248] on div "Ford F250SD" at bounding box center [485, 250] width 158 height 6
click at [560, 27] on button "Save" at bounding box center [564, 25] width 18 height 11
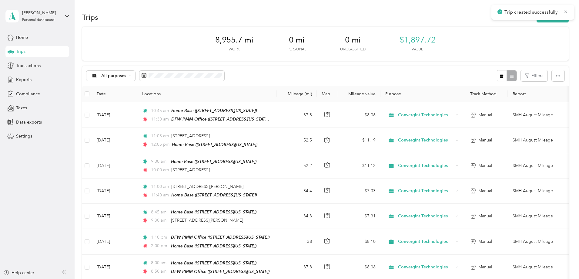
click at [511, 22] on div "Trips New trip" at bounding box center [325, 17] width 487 height 13
click at [537, 17] on button "New trip" at bounding box center [553, 17] width 32 height 11
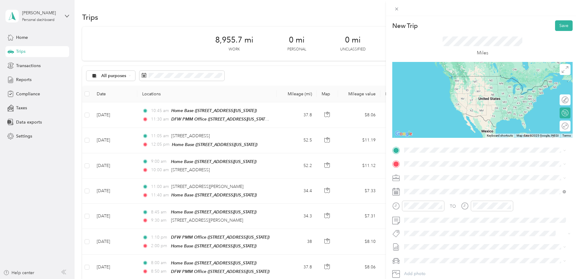
click at [461, 175] on div "DFW PMM Office [STREET_ADDRESS][US_STATE]" at bounding box center [446, 175] width 61 height 13
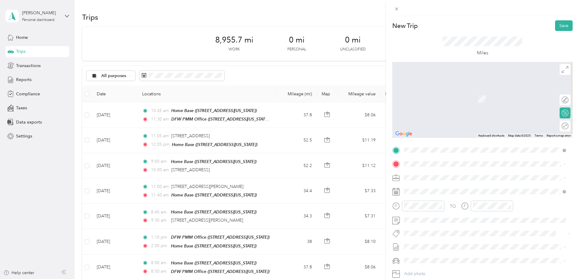
click at [464, 195] on div "Home Base [STREET_ADDRESS][US_STATE]" at bounding box center [485, 188] width 158 height 15
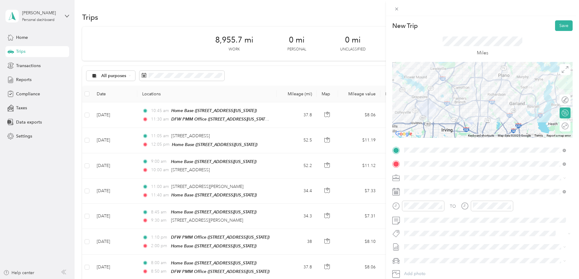
click at [464, 195] on span at bounding box center [487, 191] width 171 height 10
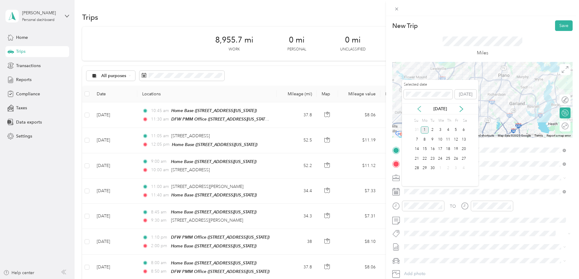
click at [419, 111] on icon at bounding box center [419, 109] width 6 height 6
click at [441, 147] on div "13" at bounding box center [440, 149] width 8 height 8
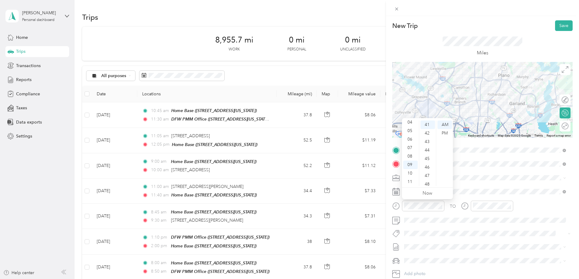
scroll to position [0, 0]
click at [411, 140] on div "02" at bounding box center [410, 141] width 15 height 8
click at [426, 124] on div "00" at bounding box center [428, 124] width 15 height 8
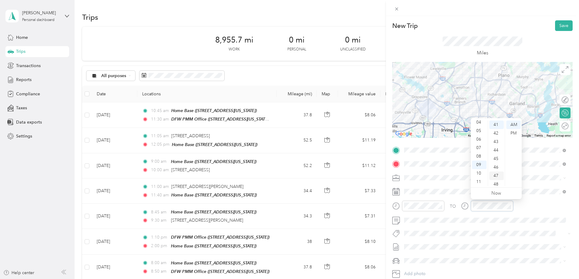
scroll to position [348, 0]
click at [510, 134] on div "PM" at bounding box center [513, 133] width 15 height 8
click at [479, 140] on div "02" at bounding box center [479, 141] width 15 height 8
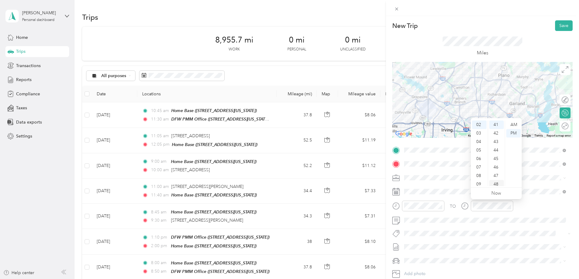
click at [498, 181] on div "48" at bounding box center [496, 184] width 15 height 8
click at [440, 266] on span "SMH August Mileage" at bounding box center [424, 266] width 40 height 6
click at [425, 249] on div "Ford F250SD" at bounding box center [485, 249] width 158 height 6
click at [556, 23] on button "Save" at bounding box center [564, 25] width 18 height 11
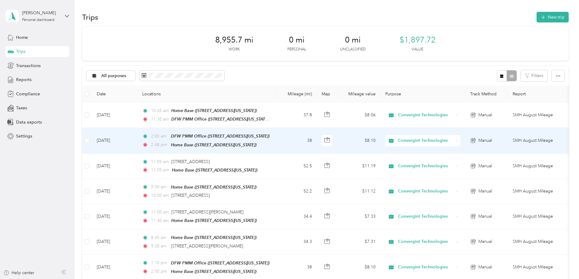
click at [252, 133] on div "DFW PMM Office ([STREET_ADDRESS][US_STATE])" at bounding box center [220, 136] width 99 height 7
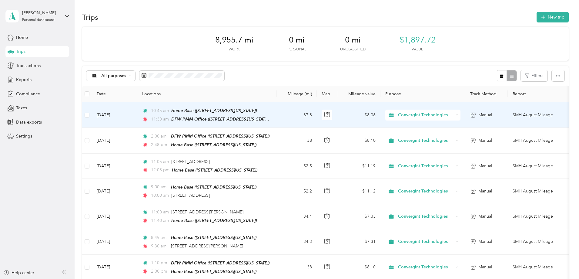
click at [250, 116] on div "DFW PMM Office ([STREET_ADDRESS][US_STATE])" at bounding box center [220, 119] width 98 height 7
click at [317, 115] on td "37.8" at bounding box center [297, 114] width 40 height 25
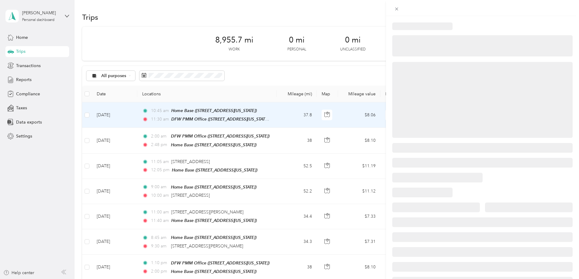
click at [325, 115] on div at bounding box center [289, 139] width 579 height 279
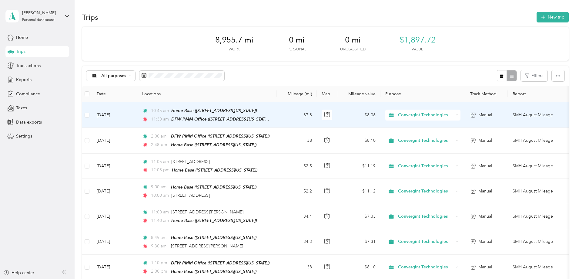
click at [317, 115] on td "37.8" at bounding box center [297, 114] width 40 height 25
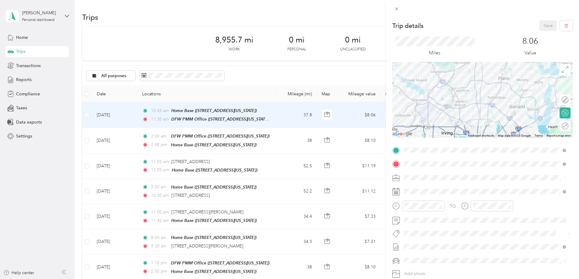
click at [319, 137] on div "Trip details Save This trip cannot be edited because it is either under review,…" at bounding box center [289, 139] width 579 height 279
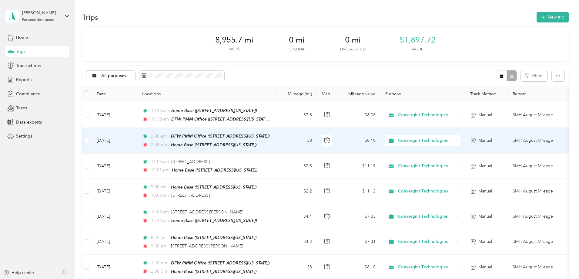
click at [317, 137] on td "38" at bounding box center [297, 140] width 40 height 25
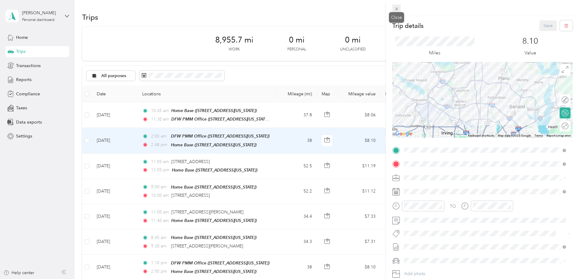
click at [398, 10] on icon at bounding box center [396, 8] width 5 height 5
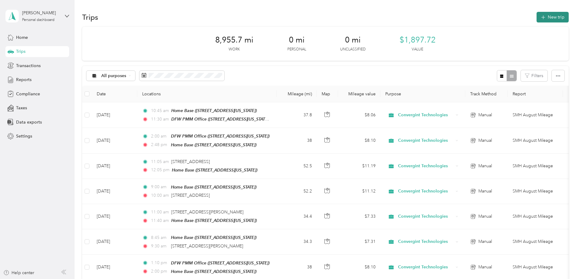
click at [540, 17] on icon "button" at bounding box center [543, 17] width 7 height 7
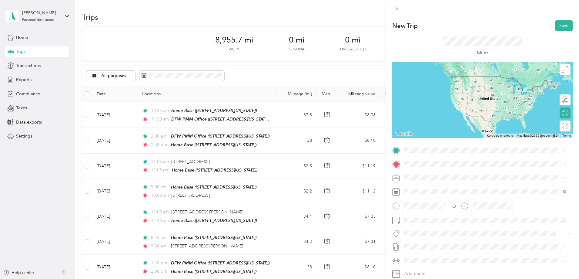
click at [433, 177] on div "Home Base [STREET_ADDRESS][US_STATE]" at bounding box center [446, 176] width 61 height 13
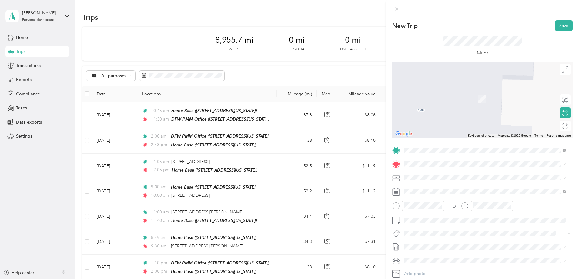
click at [430, 192] on span "[STREET_ADDRESS][US_STATE]" at bounding box center [446, 192] width 61 height 5
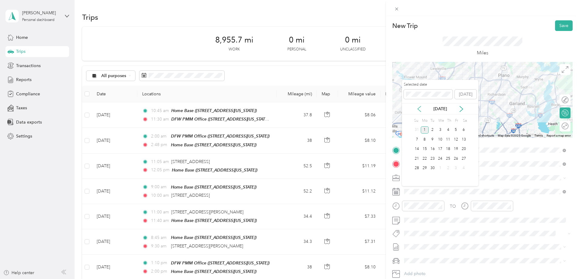
click at [418, 111] on icon at bounding box center [419, 109] width 6 height 6
click at [448, 148] on div "14" at bounding box center [448, 149] width 8 height 8
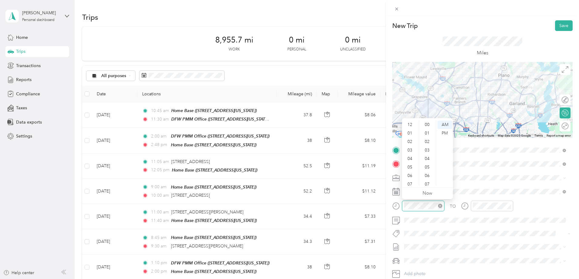
scroll to position [36, 0]
click at [411, 152] on div "08" at bounding box center [410, 156] width 15 height 8
click at [428, 122] on div "00" at bounding box center [428, 121] width 15 height 8
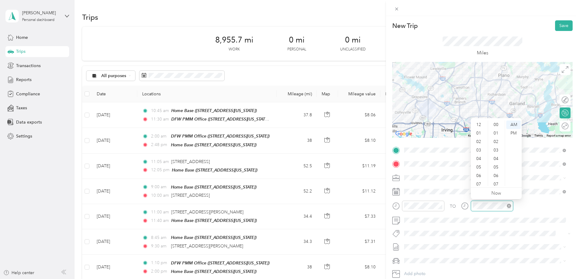
scroll to position [36, 0]
click at [478, 156] on div "08" at bounding box center [479, 156] width 15 height 8
click at [495, 168] on div "55" at bounding box center [496, 169] width 15 height 8
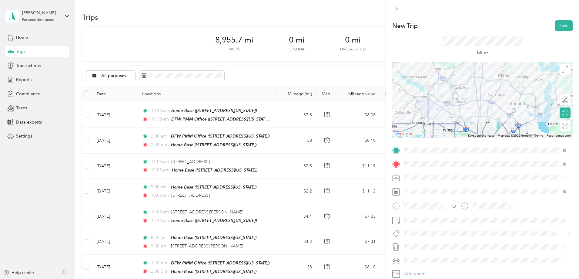
click at [450, 265] on span "SMH August Mileage Draft" at bounding box center [485, 262] width 158 height 5
click at [427, 250] on li "Ford F250SD" at bounding box center [485, 249] width 166 height 11
click at [559, 22] on button "Save" at bounding box center [564, 25] width 18 height 11
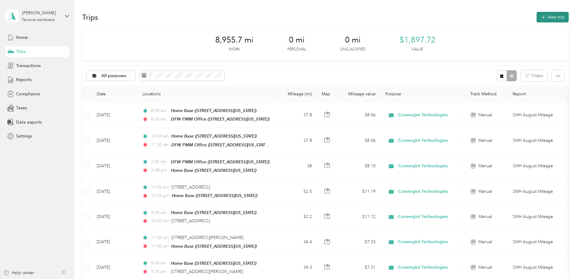
click at [537, 22] on button "New trip" at bounding box center [553, 17] width 32 height 11
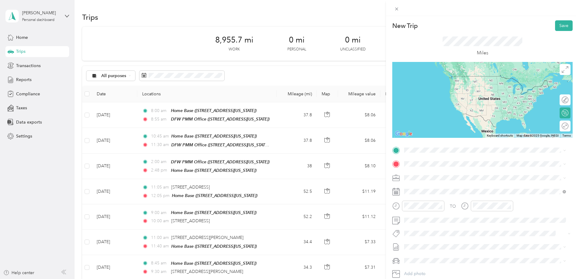
click at [470, 173] on div "DFW PMM Office" at bounding box center [446, 171] width 61 height 5
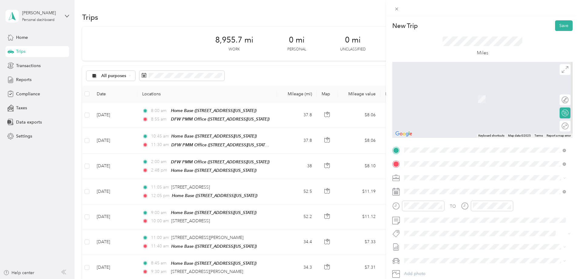
click at [444, 193] on span "[STREET_ADDRESS][US_STATE]" at bounding box center [446, 194] width 61 height 5
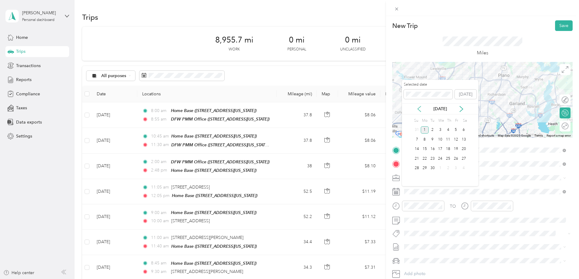
click at [419, 108] on icon at bounding box center [419, 109] width 6 height 6
click at [448, 148] on div "14" at bounding box center [448, 149] width 8 height 8
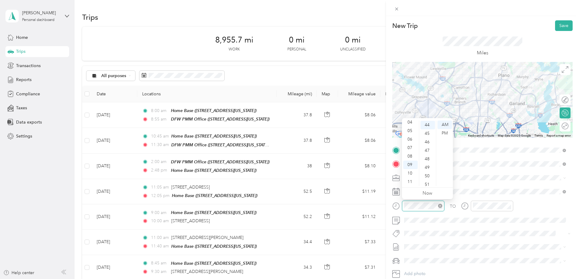
scroll to position [374, 0]
click at [411, 173] on div "10" at bounding box center [410, 173] width 15 height 8
click at [427, 177] on div "30" at bounding box center [428, 177] width 15 height 8
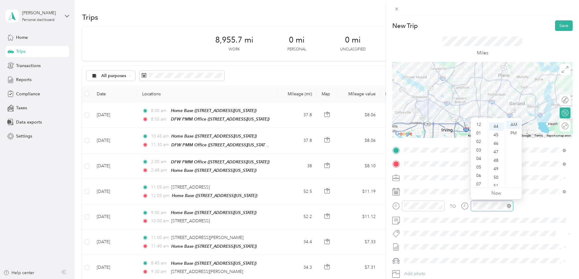
scroll to position [36, 0]
click at [479, 181] on div "11" at bounding box center [479, 181] width 15 height 8
click at [496, 166] on div "15" at bounding box center [496, 165] width 15 height 8
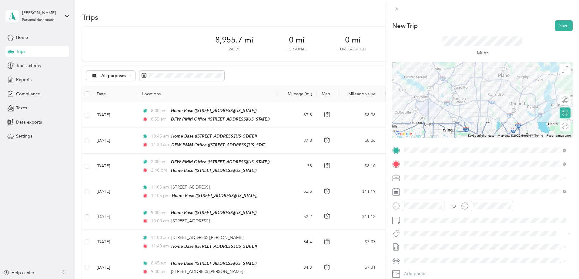
click at [448, 265] on span "SMH August Mileage Draft" at bounding box center [485, 262] width 158 height 5
click at [430, 247] on span "Ford F250SD" at bounding box center [419, 249] width 26 height 5
click at [558, 26] on button "Save" at bounding box center [564, 25] width 18 height 11
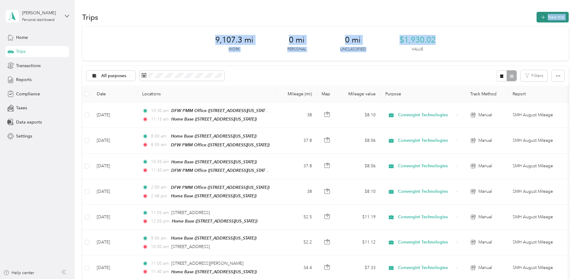
drag, startPoint x: 505, startPoint y: 25, endPoint x: 504, endPoint y: 15, distance: 9.7
click at [537, 15] on button "New trip" at bounding box center [553, 17] width 32 height 11
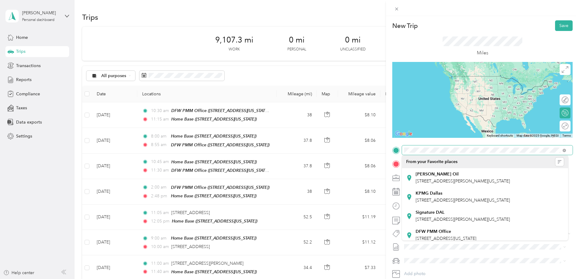
click at [473, 278] on div "New Trip Save This trip cannot be edited because it is either under review, app…" at bounding box center [288, 279] width 576 height 0
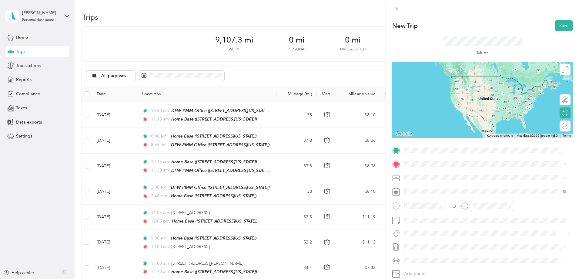
click at [459, 175] on div "Home Base [STREET_ADDRESS][US_STATE]" at bounding box center [446, 175] width 61 height 13
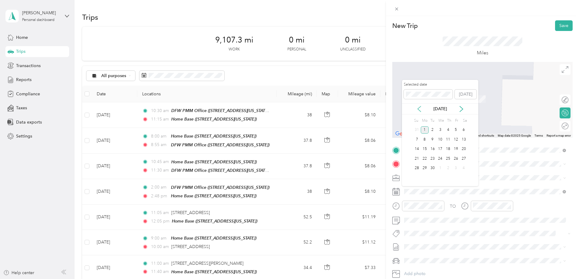
click at [418, 108] on icon at bounding box center [419, 108] width 3 height 5
click at [455, 152] on div "15" at bounding box center [456, 149] width 8 height 8
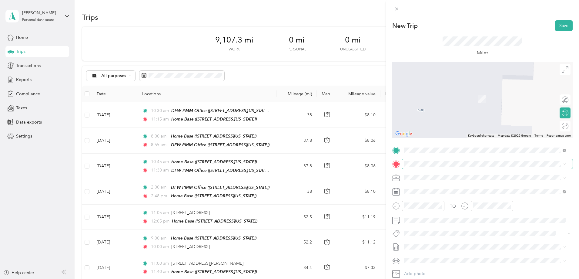
click at [440, 166] on span at bounding box center [487, 164] width 171 height 10
click at [431, 184] on span "[STREET_ADDRESS][US_STATE]" at bounding box center [446, 182] width 61 height 5
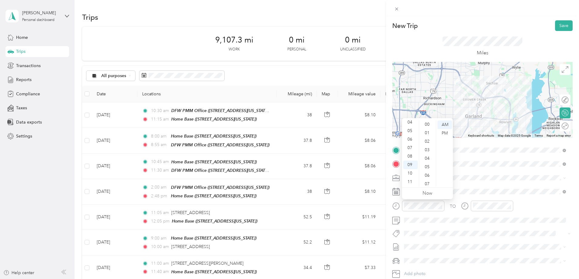
scroll to position [0, 0]
click at [428, 183] on div "07" at bounding box center [428, 184] width 15 height 8
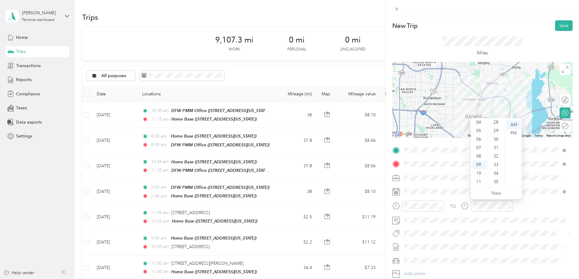
scroll to position [219, 0]
click at [496, 159] on div "30" at bounding box center [496, 160] width 15 height 8
click at [498, 139] on div "25" at bounding box center [496, 139] width 15 height 8
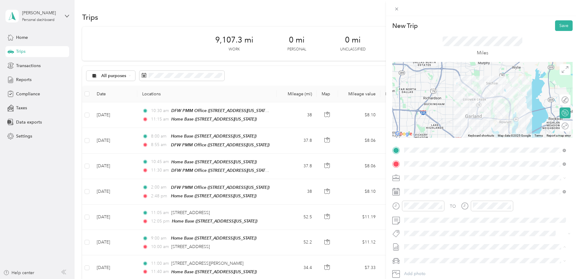
click at [446, 265] on span "SMH August Mileage Draft" at bounding box center [485, 266] width 158 height 5
click at [436, 257] on span at bounding box center [487, 261] width 171 height 10
click at [432, 278] on div "New Trip Save This trip cannot be edited because it is either under review, app…" at bounding box center [288, 279] width 576 height 0
click at [558, 27] on button "Save" at bounding box center [564, 25] width 18 height 11
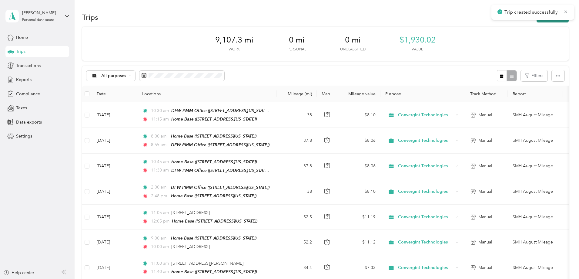
click at [537, 22] on button "New trip" at bounding box center [553, 17] width 32 height 11
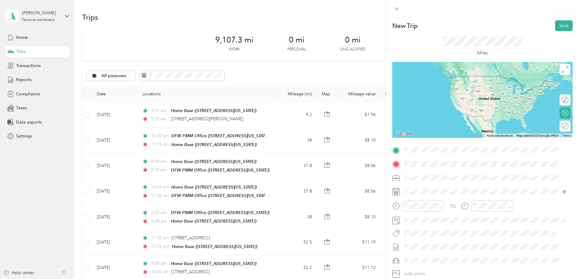
click at [441, 172] on span "[STREET_ADDRESS][US_STATE]" at bounding box center [446, 170] width 61 height 5
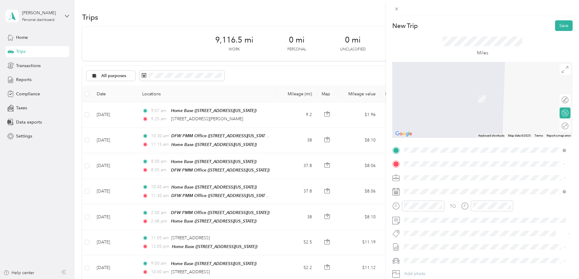
click at [428, 194] on div "Home Base [STREET_ADDRESS][US_STATE]" at bounding box center [446, 191] width 61 height 13
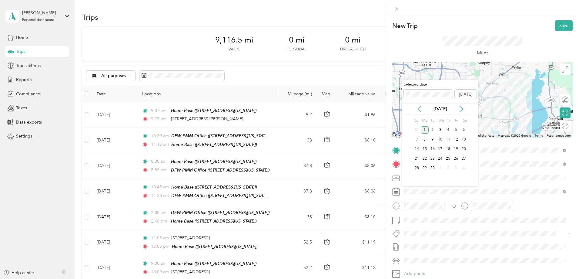
click at [417, 106] on icon at bounding box center [419, 109] width 6 height 6
click at [455, 146] on div "15" at bounding box center [456, 149] width 8 height 8
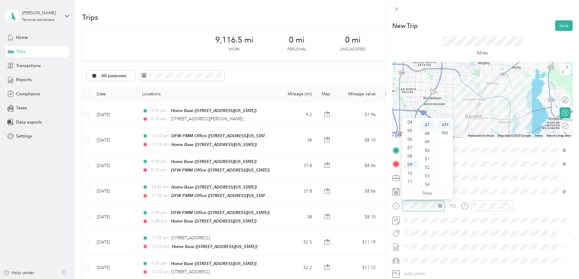
scroll to position [399, 0]
click at [408, 170] on div "10" at bounding box center [410, 173] width 15 height 8
click at [428, 139] on div "15" at bounding box center [428, 139] width 15 height 8
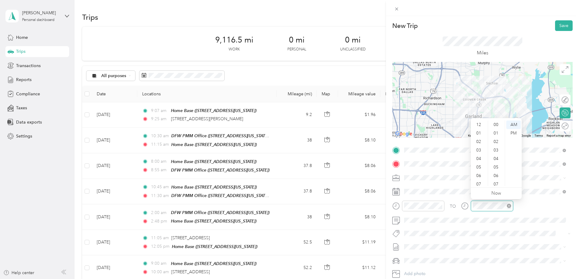
scroll to position [36, 0]
click at [479, 170] on div "10" at bounding box center [479, 173] width 15 height 8
click at [496, 129] on div "34" at bounding box center [496, 129] width 15 height 8
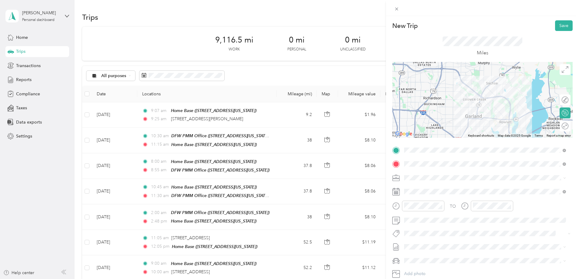
click at [445, 227] on div "TO Add photo" at bounding box center [482, 218] width 180 height 146
click at [430, 266] on span "SMH August Mileage" at bounding box center [424, 263] width 40 height 6
click at [428, 251] on li "Ford F250SD" at bounding box center [485, 249] width 166 height 11
click at [557, 22] on button "Save" at bounding box center [564, 25] width 18 height 11
